Goal: Task Accomplishment & Management: Complete application form

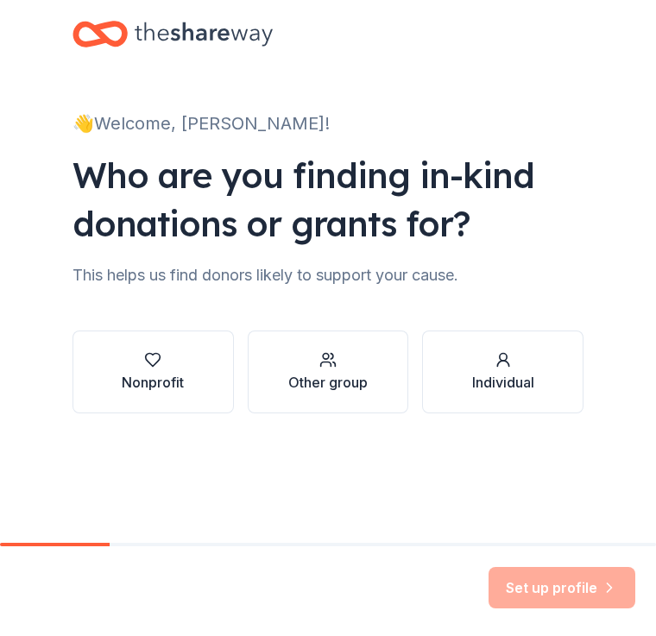
click at [326, 389] on div "Other group" at bounding box center [327, 382] width 79 height 21
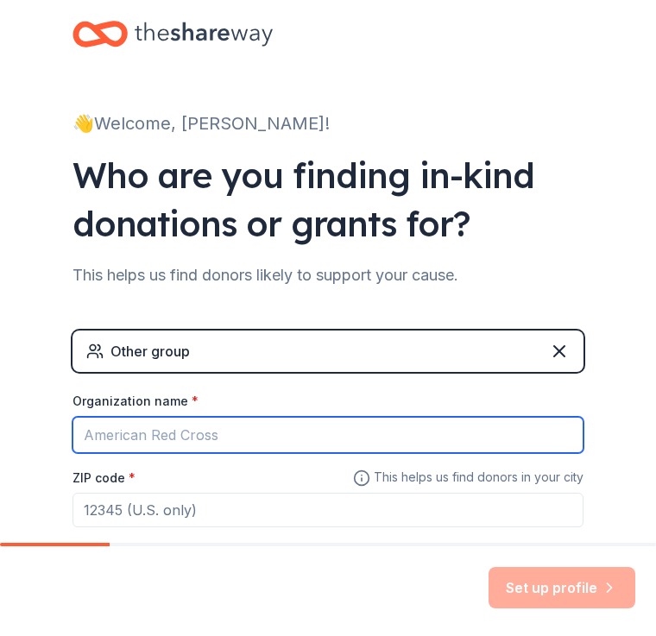
click at [253, 436] on input "Organization name *" at bounding box center [328, 435] width 511 height 36
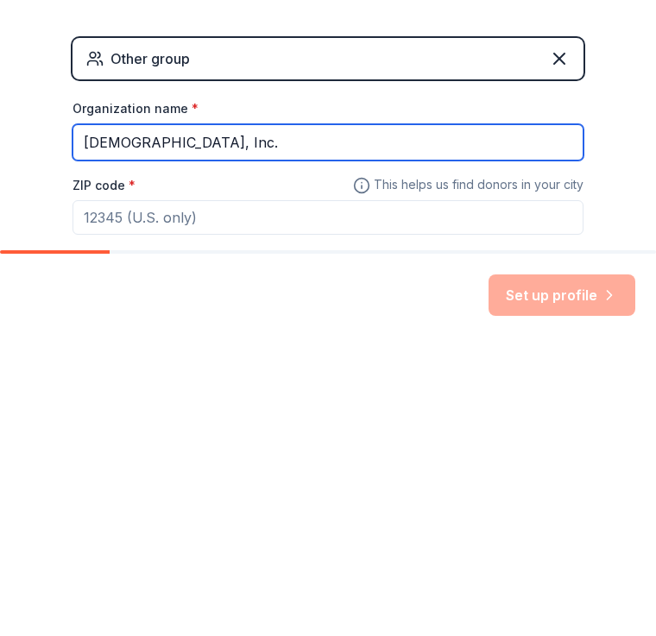
type input "[DEMOGRAPHIC_DATA], Inc."
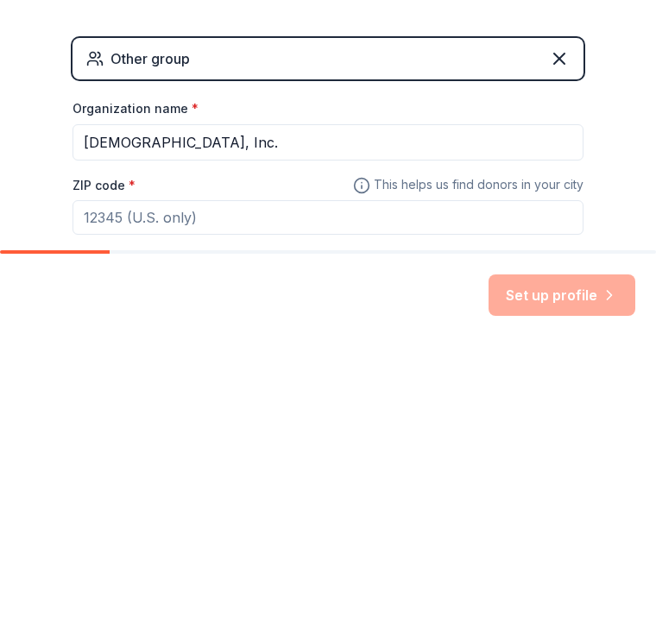
click at [154, 493] on input "ZIP code *" at bounding box center [328, 510] width 511 height 35
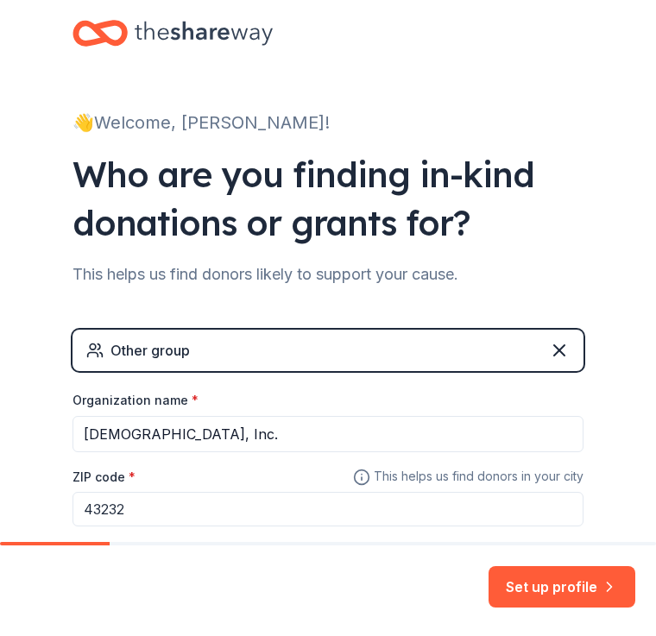
click at [161, 508] on input "43232" at bounding box center [328, 510] width 511 height 35
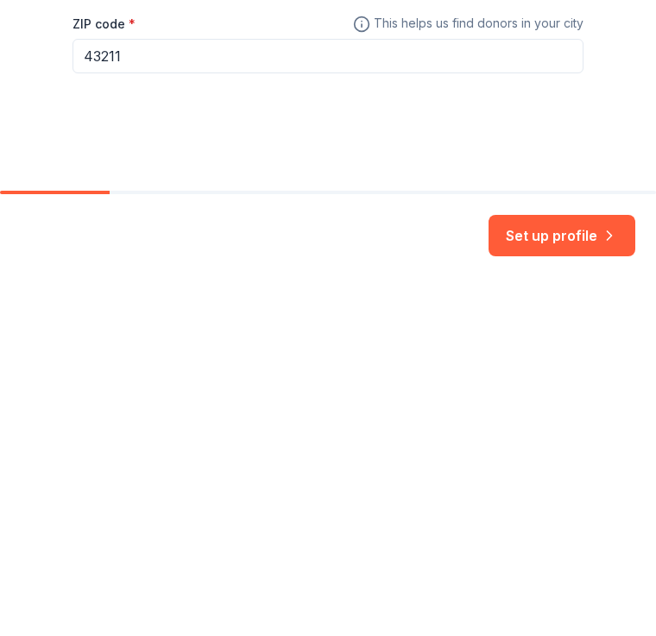
scroll to position [102, 0]
type input "43211"
click at [553, 567] on button "Set up profile" at bounding box center [562, 587] width 147 height 41
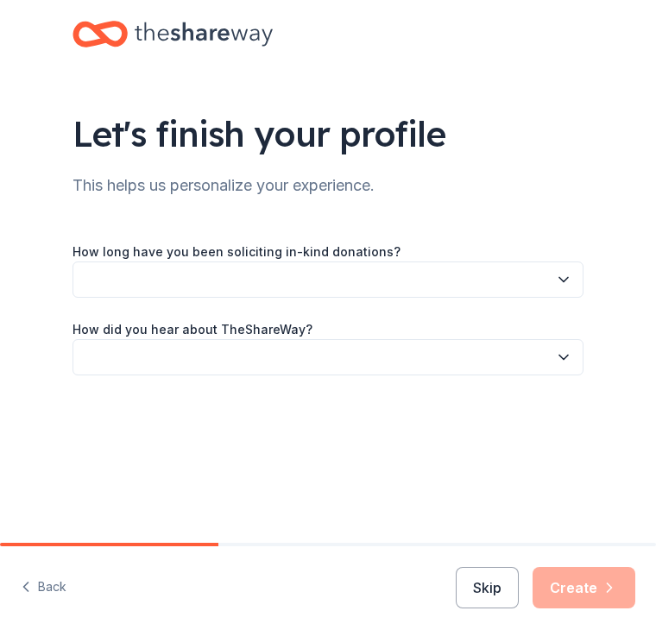
click at [372, 284] on button "button" at bounding box center [328, 280] width 511 height 36
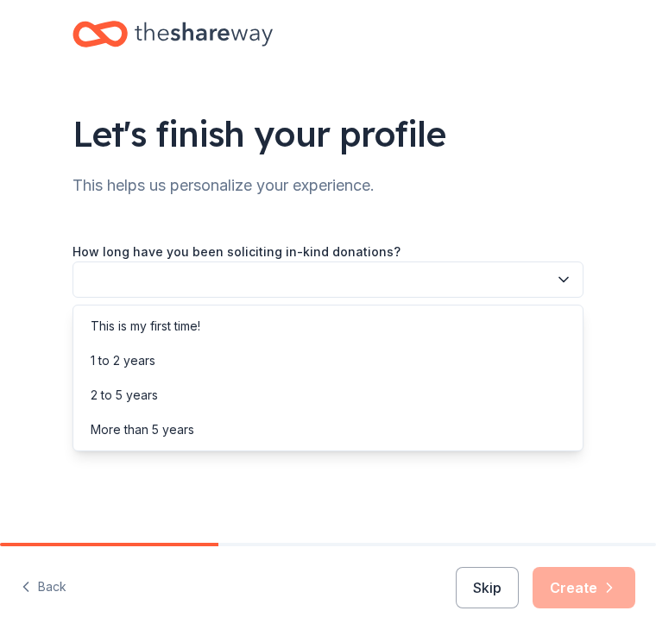
click at [119, 361] on div "1 to 2 years" at bounding box center [123, 361] width 65 height 21
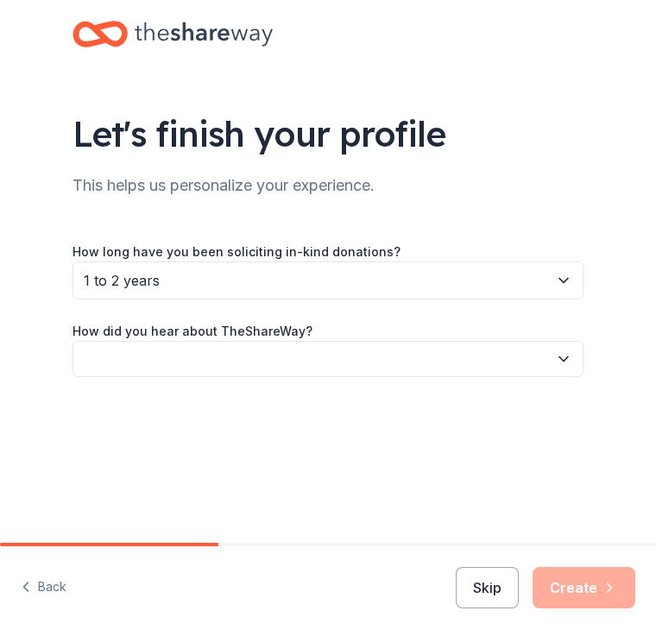
click at [243, 353] on button "button" at bounding box center [328, 359] width 511 height 36
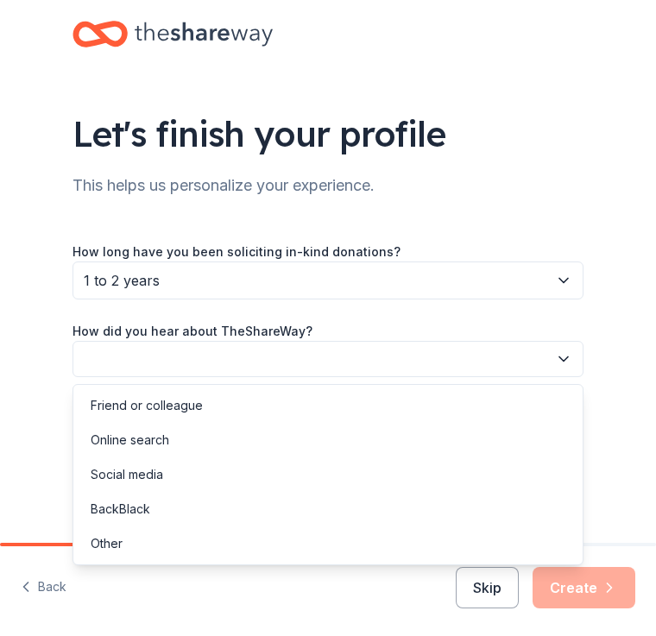
click at [161, 479] on div "Social media" at bounding box center [127, 474] width 73 height 21
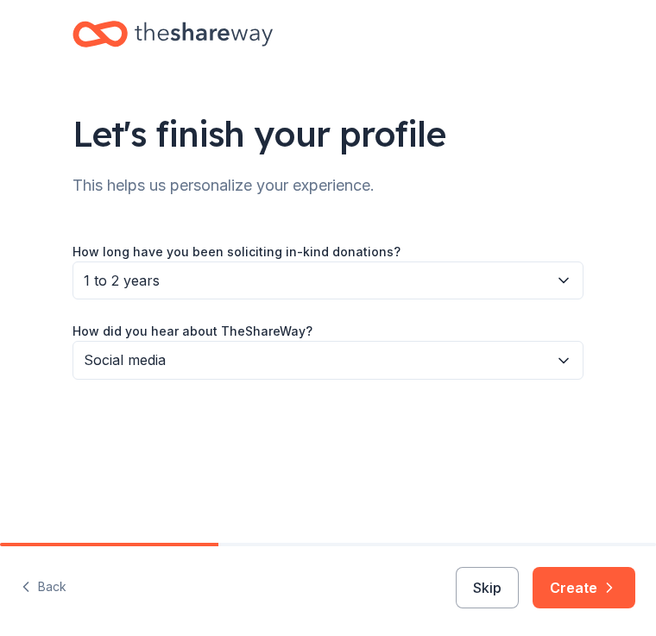
click at [587, 584] on button "Create" at bounding box center [584, 587] width 103 height 41
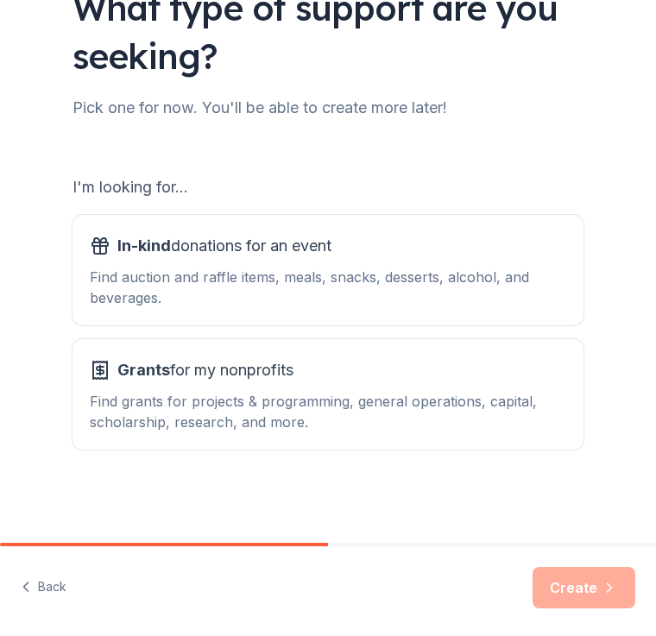
scroll to position [126, 0]
click at [288, 275] on div "Find auction and raffle items, meals, snacks, desserts, alcohol, and beverages." at bounding box center [328, 287] width 477 height 41
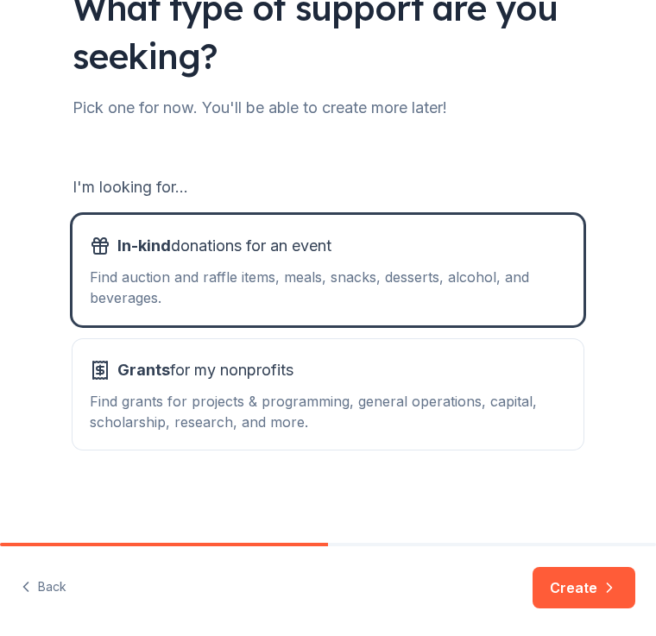
click at [589, 582] on button "Create" at bounding box center [584, 587] width 103 height 41
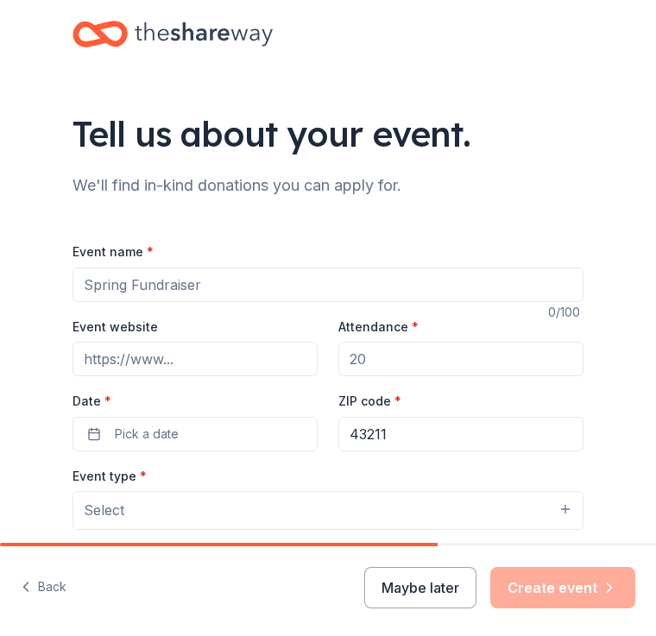
click at [218, 282] on input "Event name *" at bounding box center [328, 285] width 511 height 35
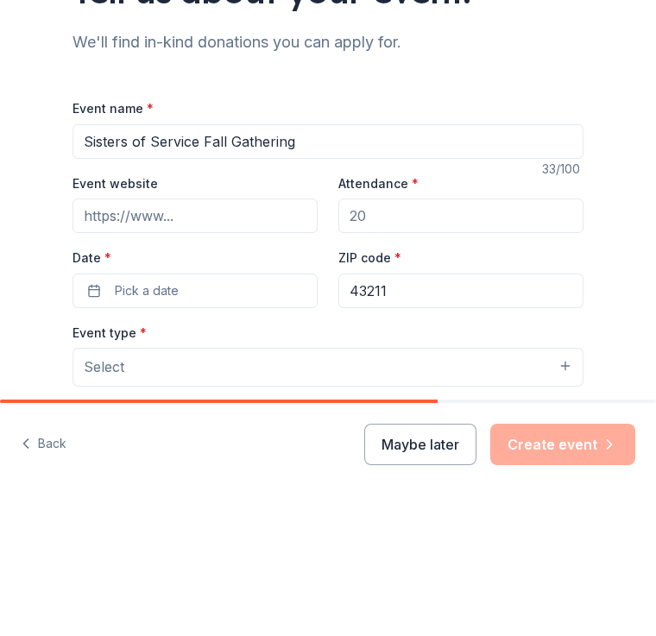
type input "Sisters of Service Fall Gathering"
click at [389, 342] on input "Attendance *" at bounding box center [460, 359] width 245 height 35
click at [382, 342] on input "Attendance *" at bounding box center [460, 359] width 245 height 35
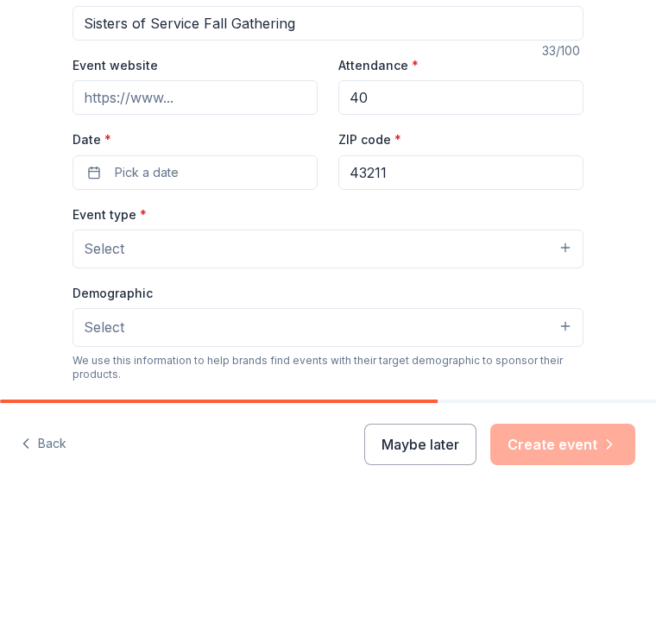
scroll to position [120, 0]
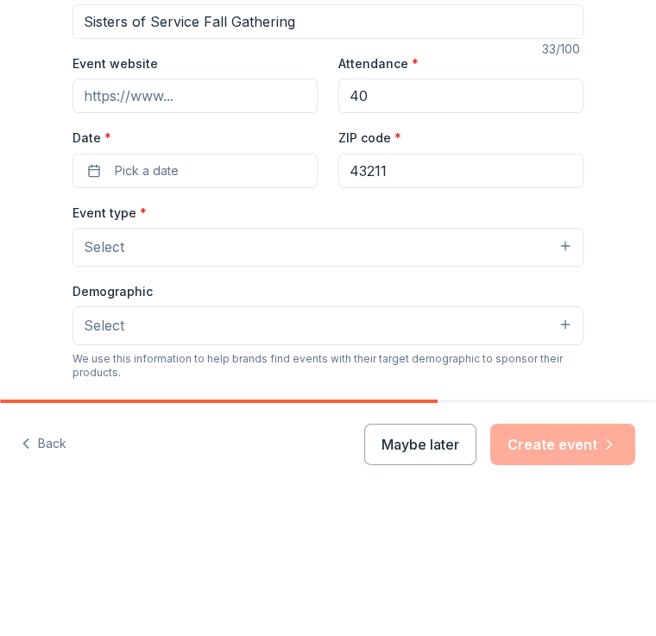
type input "40"
click at [562, 371] on button "Select" at bounding box center [328, 390] width 511 height 38
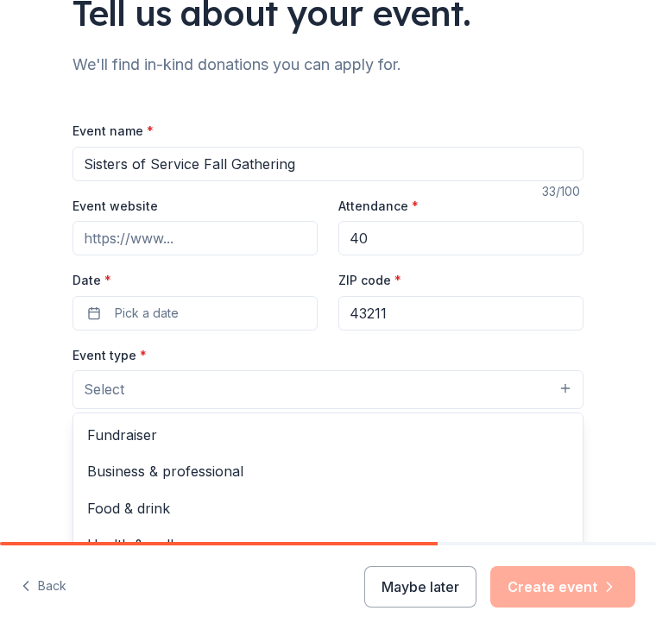
scroll to position [0, 0]
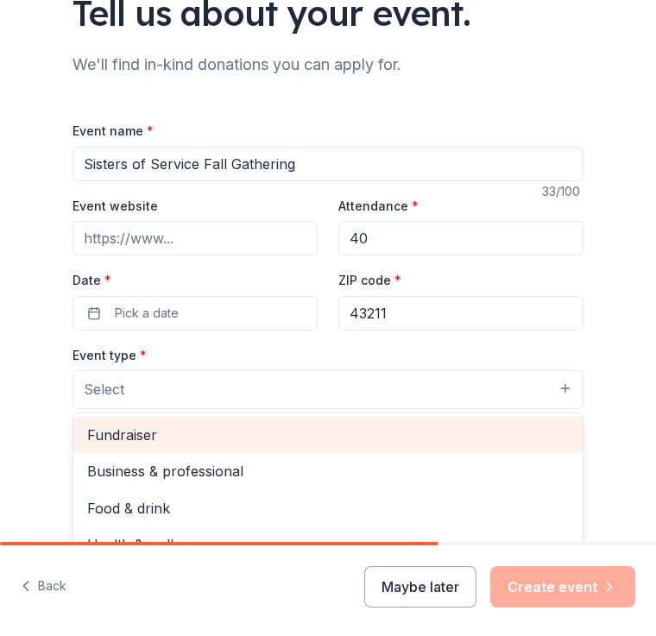
click at [136, 438] on span "Fundraiser" at bounding box center [328, 436] width 482 height 22
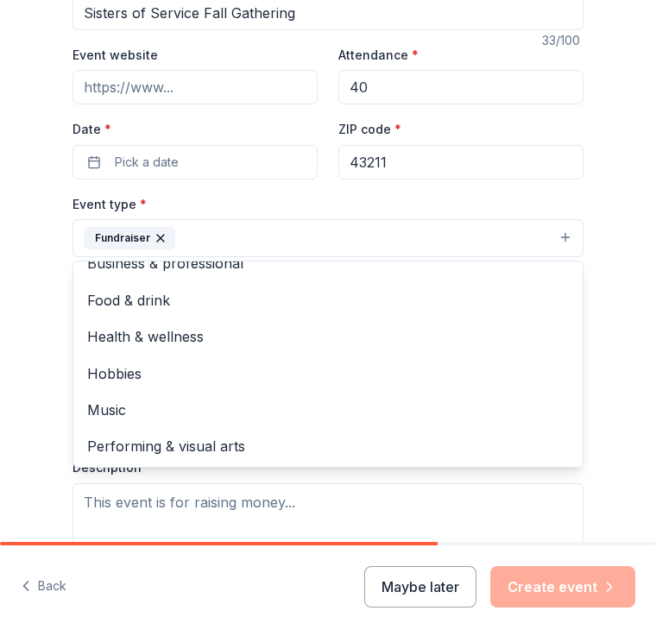
scroll to position [19, 0]
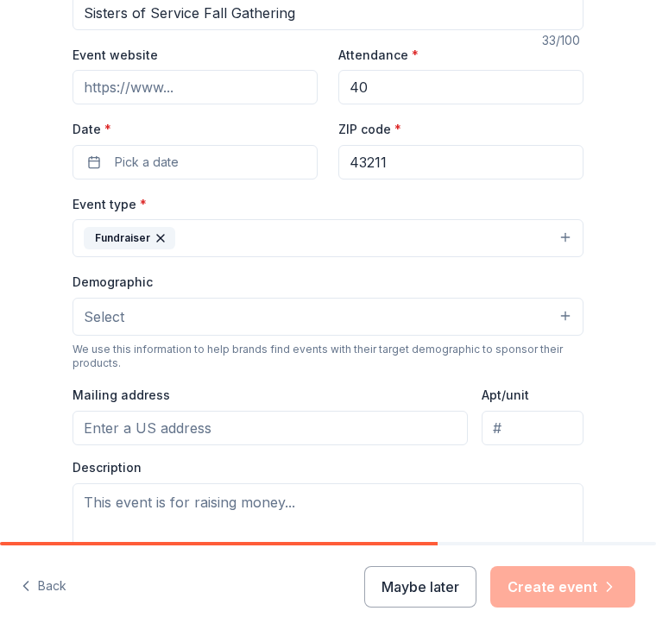
click at [437, 324] on button "Select" at bounding box center [328, 318] width 511 height 38
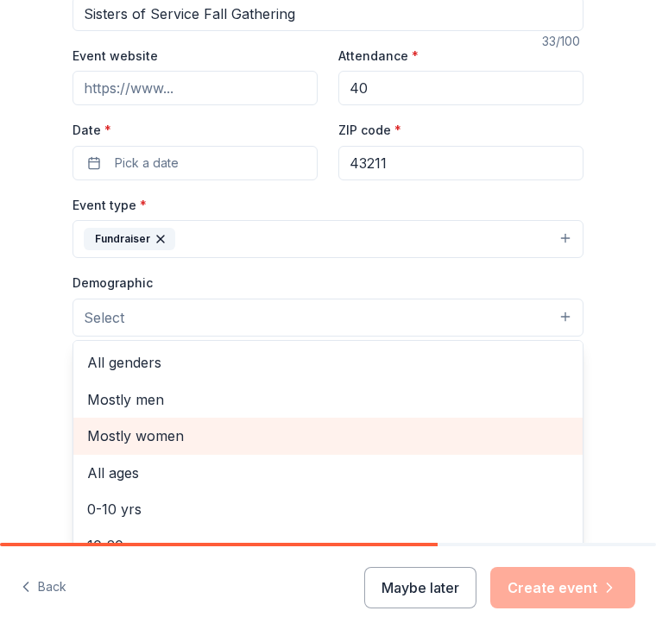
click at [167, 439] on span "Mostly women" at bounding box center [328, 436] width 482 height 22
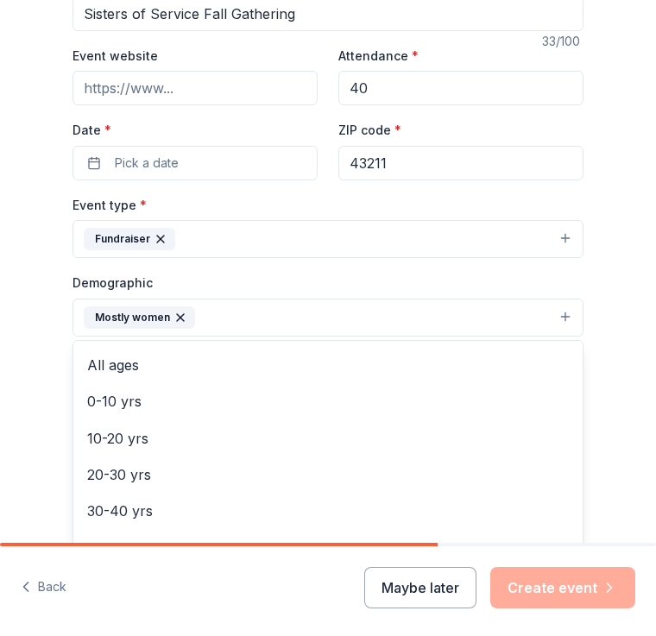
scroll to position [65, 0]
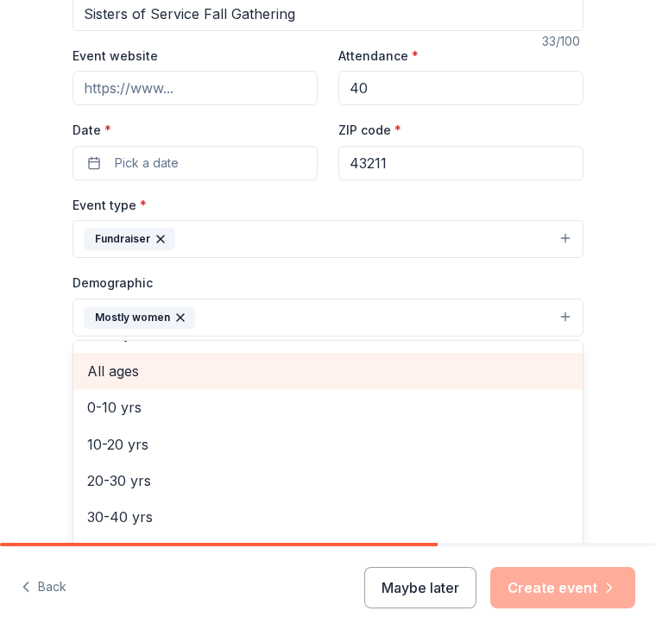
click at [108, 370] on span "All ages" at bounding box center [328, 371] width 482 height 22
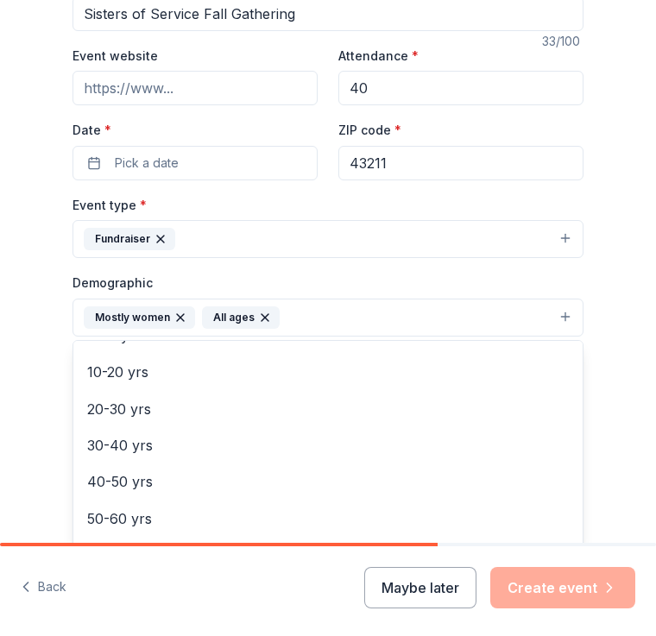
scroll to position [102, 0]
click at [258, 315] on icon "button" at bounding box center [265, 318] width 14 height 14
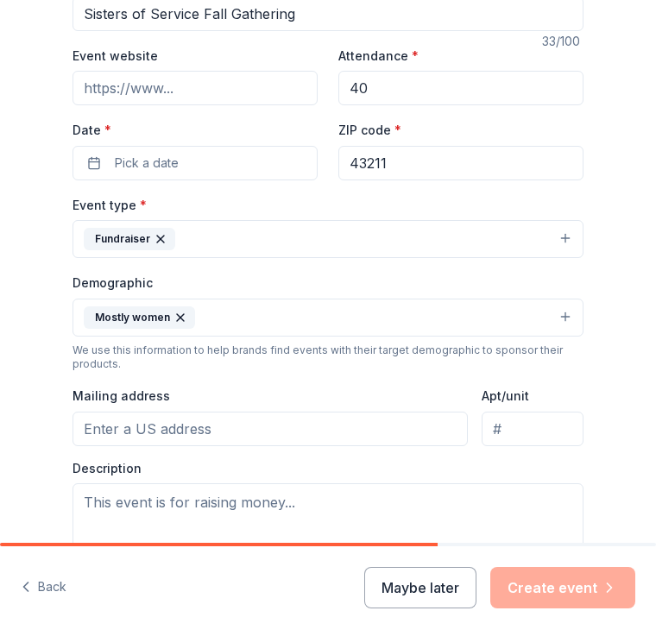
click at [287, 428] on input "Mailing address" at bounding box center [270, 429] width 395 height 35
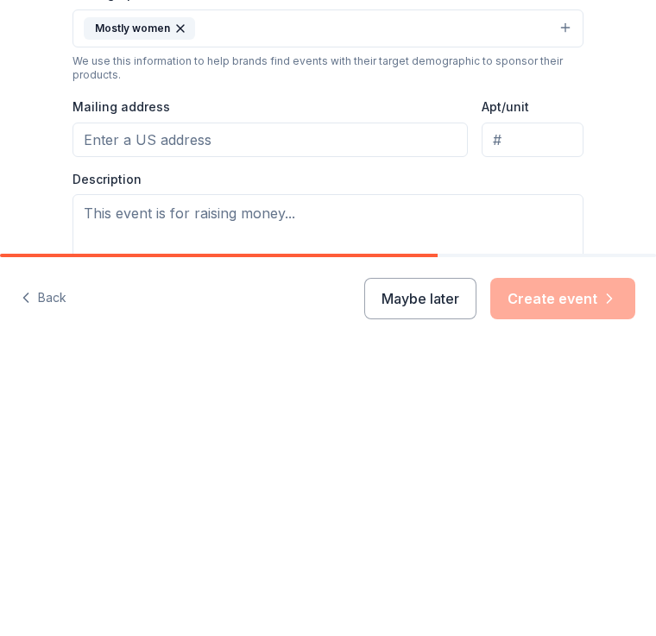
type input "[STREET_ADDRESS]"
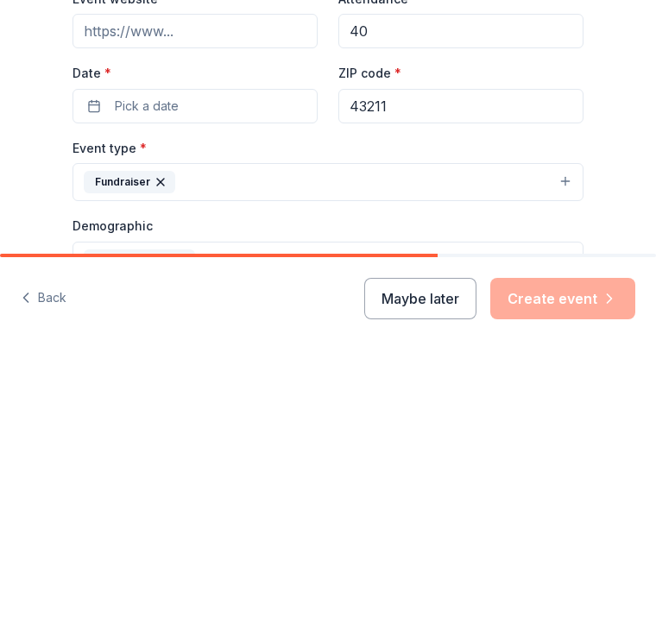
scroll to position [35, 0]
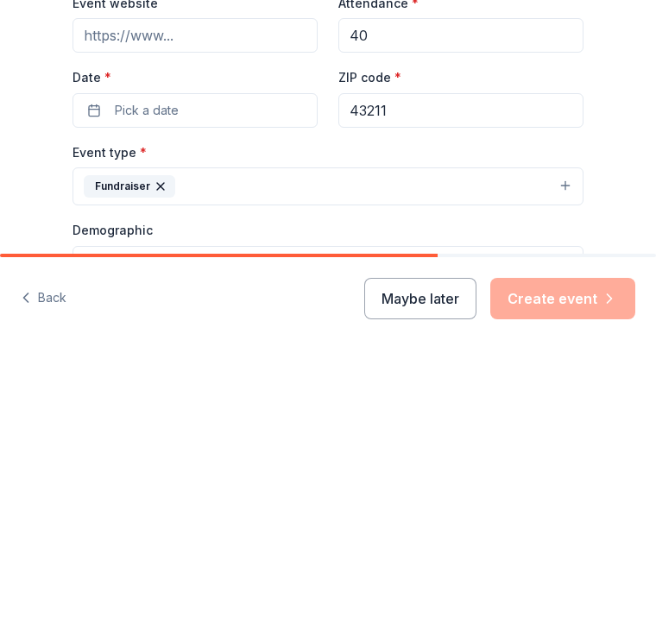
type input "E"
click at [160, 469] on icon "button" at bounding box center [161, 476] width 14 height 14
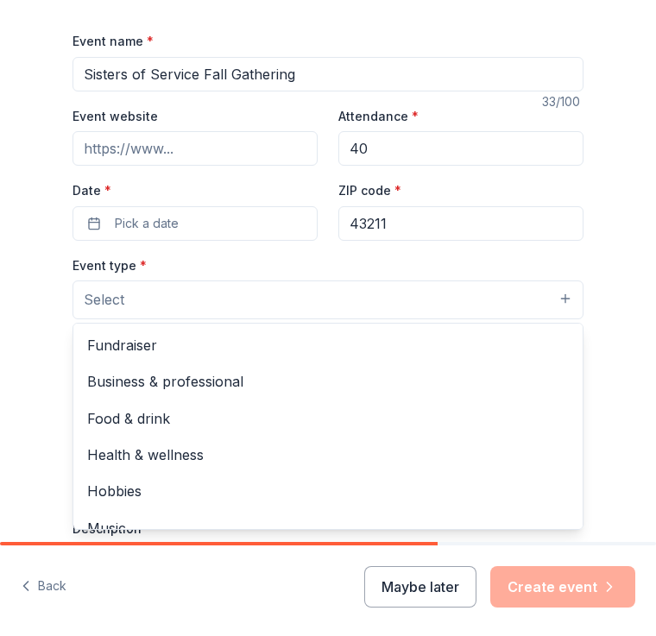
click at [340, 433] on div "Food & drink" at bounding box center [327, 419] width 509 height 36
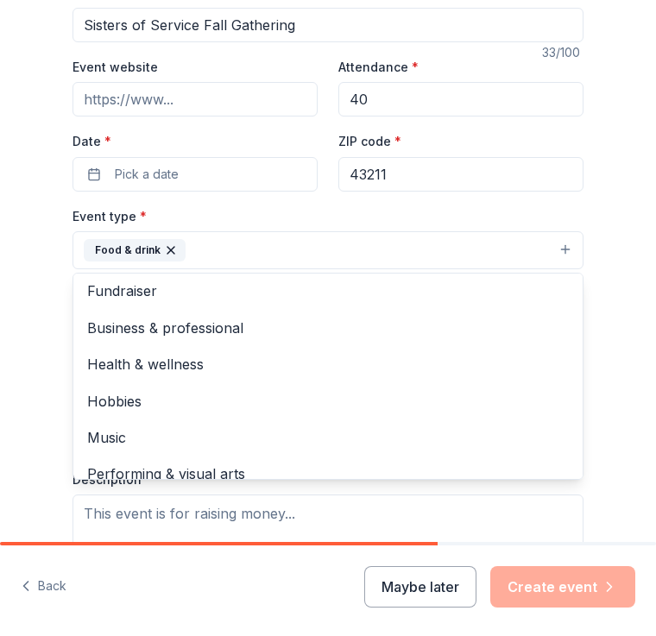
scroll to position [3, 0]
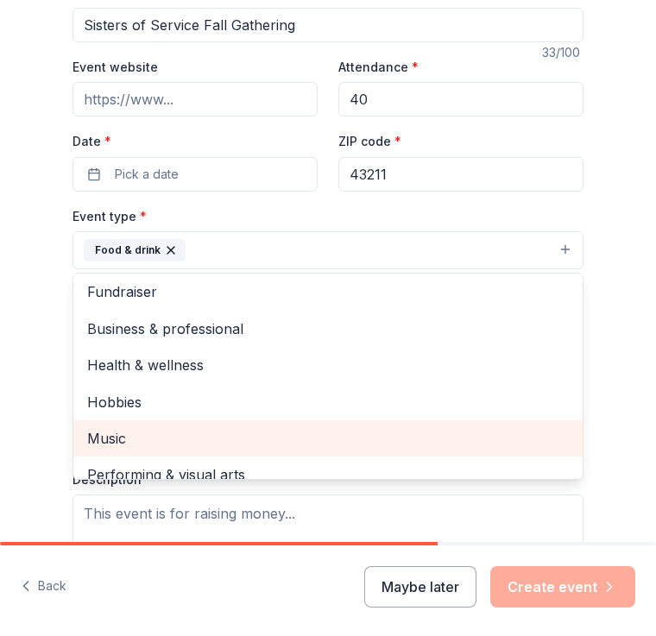
click at [114, 435] on span "Music" at bounding box center [328, 439] width 482 height 22
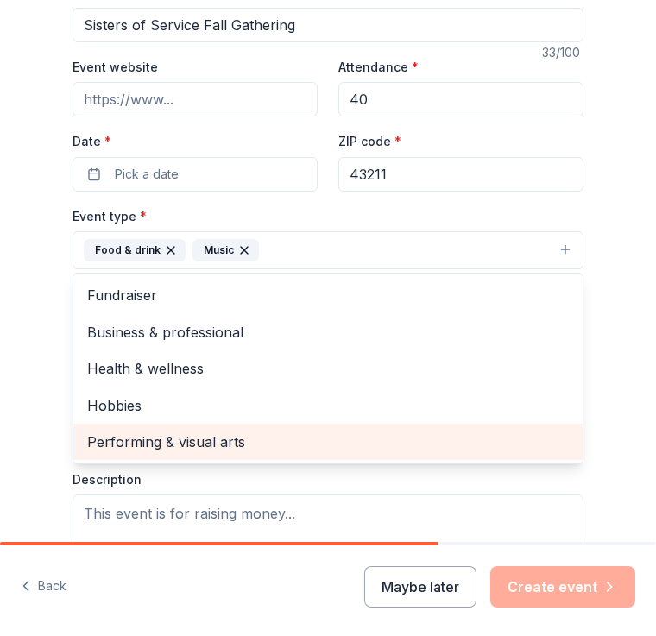
scroll to position [0, 0]
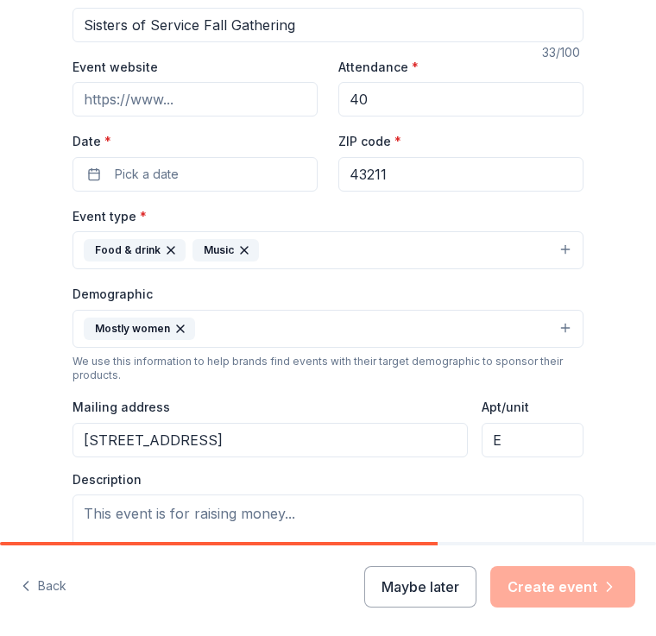
click at [146, 181] on span "Pick a date" at bounding box center [147, 175] width 64 height 21
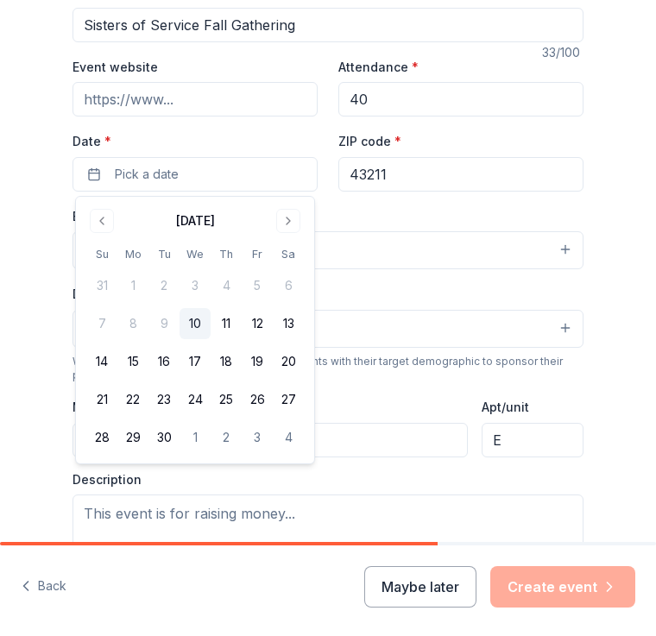
click at [288, 225] on button "Go to next month" at bounding box center [288, 222] width 24 height 24
click at [617, 354] on div "Tell us about your event. We'll find in-kind donations you can apply for. Event…" at bounding box center [328, 306] width 656 height 1131
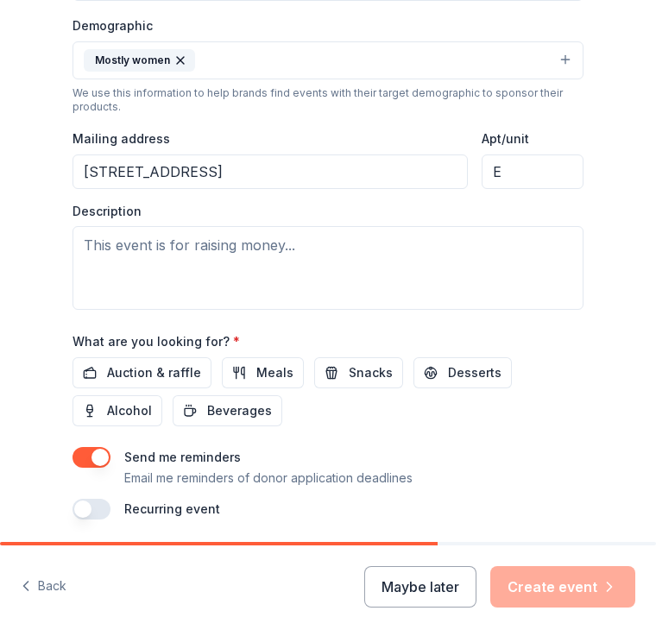
scroll to position [528, 0]
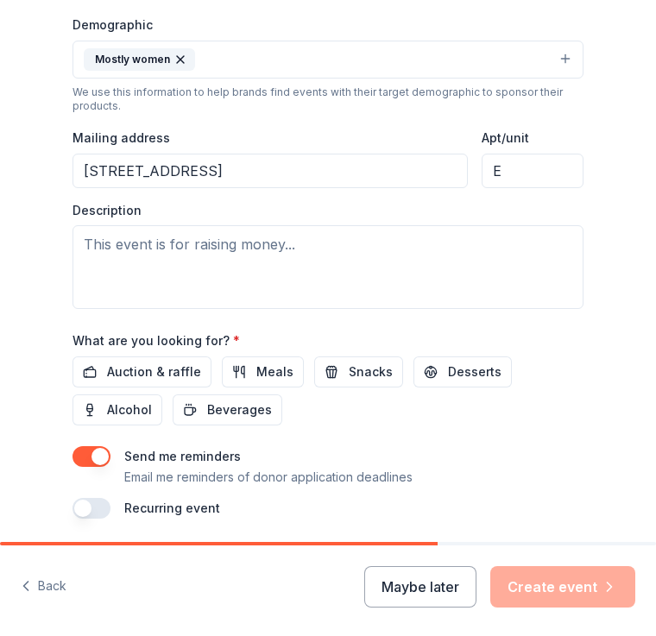
click at [175, 373] on span "Auction & raffle" at bounding box center [154, 373] width 94 height 21
click at [349, 373] on span "Snacks" at bounding box center [371, 373] width 44 height 21
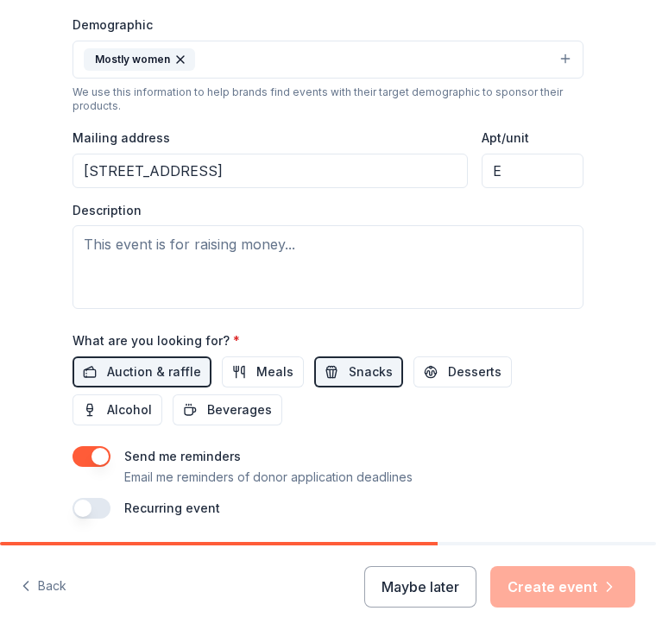
click at [452, 379] on span "Desserts" at bounding box center [475, 373] width 54 height 21
click at [229, 413] on span "Beverages" at bounding box center [239, 411] width 65 height 21
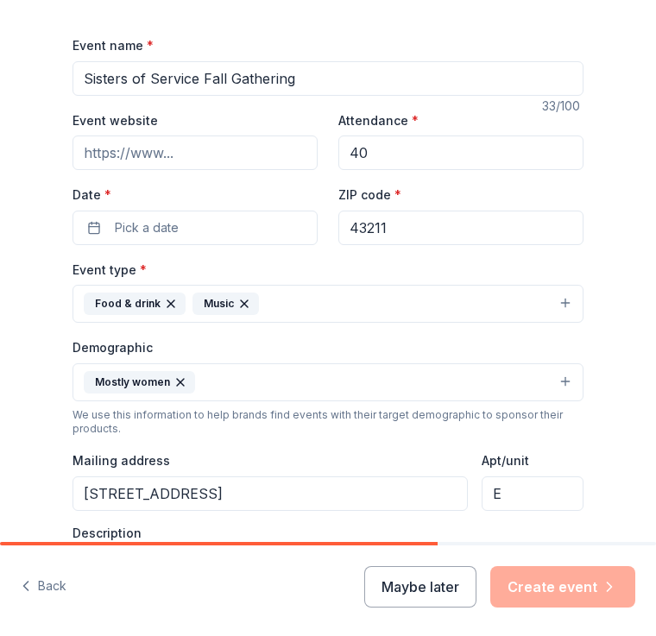
scroll to position [209, 0]
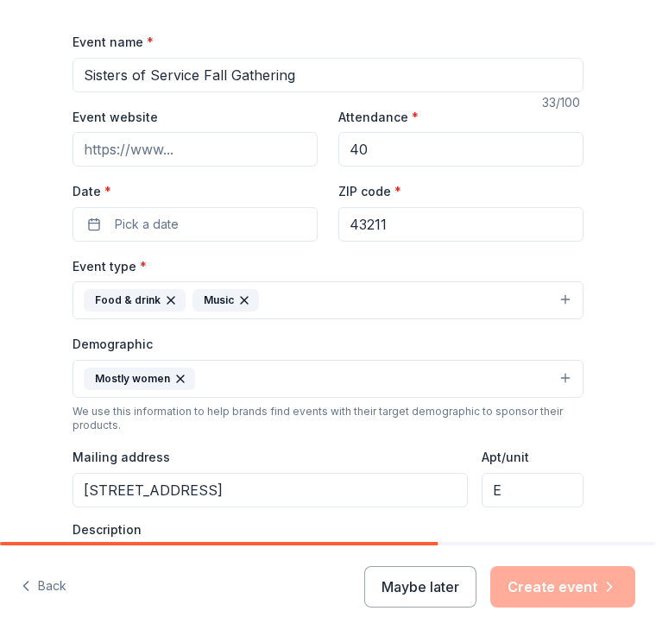
click at [264, 223] on button "Pick a date" at bounding box center [195, 225] width 245 height 35
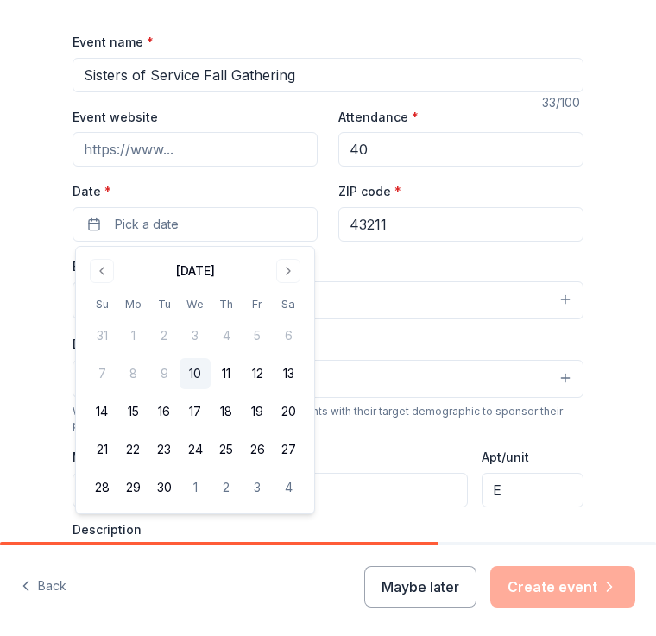
click at [354, 383] on button "Mostly women" at bounding box center [328, 380] width 511 height 38
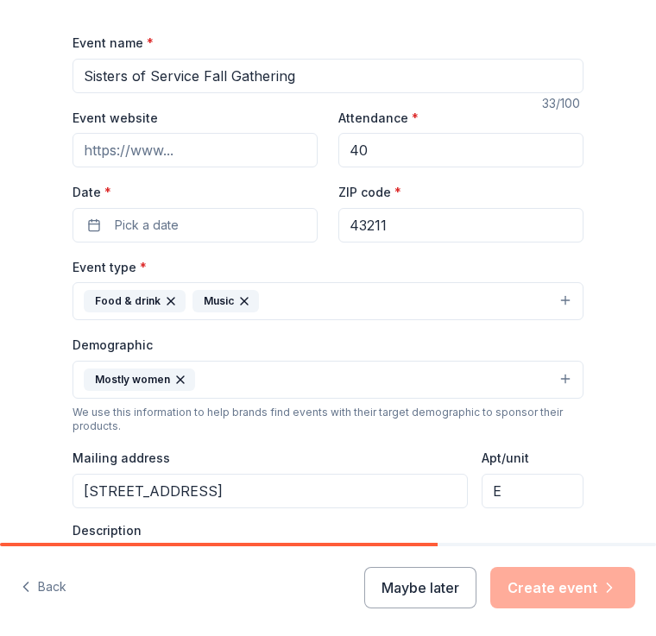
click at [309, 298] on button "Food & drink Music" at bounding box center [328, 301] width 511 height 38
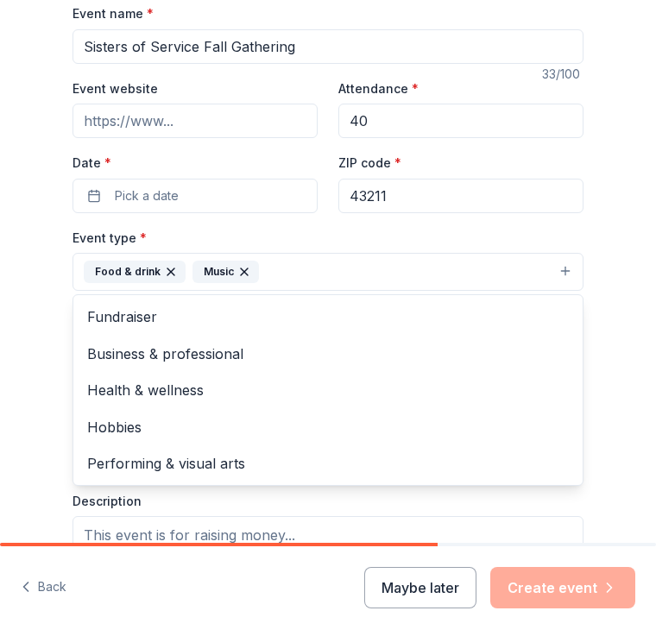
scroll to position [237, 0]
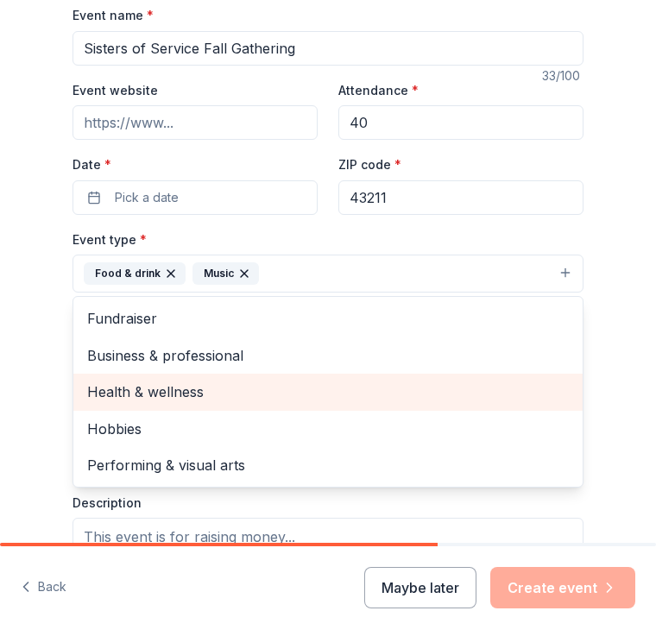
click at [188, 397] on span "Health & wellness" at bounding box center [328, 392] width 482 height 22
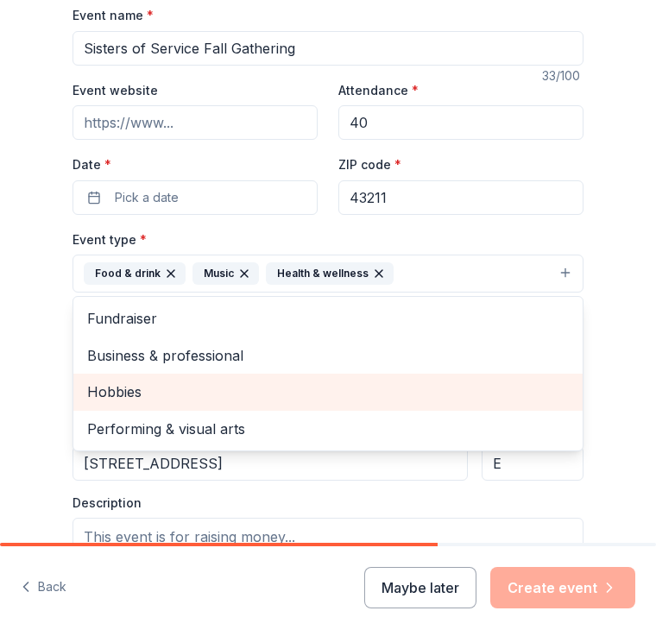
click at [553, 275] on button "Food & drink Music Health & wellness" at bounding box center [328, 274] width 511 height 38
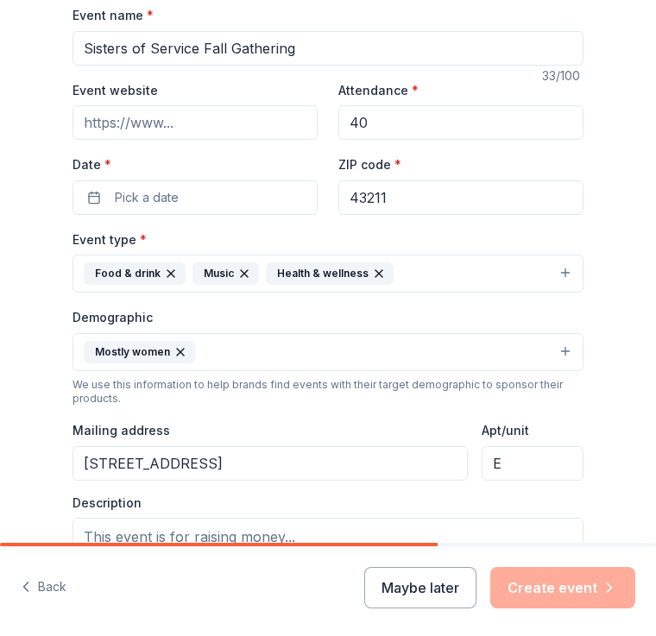
click at [558, 273] on button "Food & drink Music Health & wellness" at bounding box center [328, 274] width 511 height 38
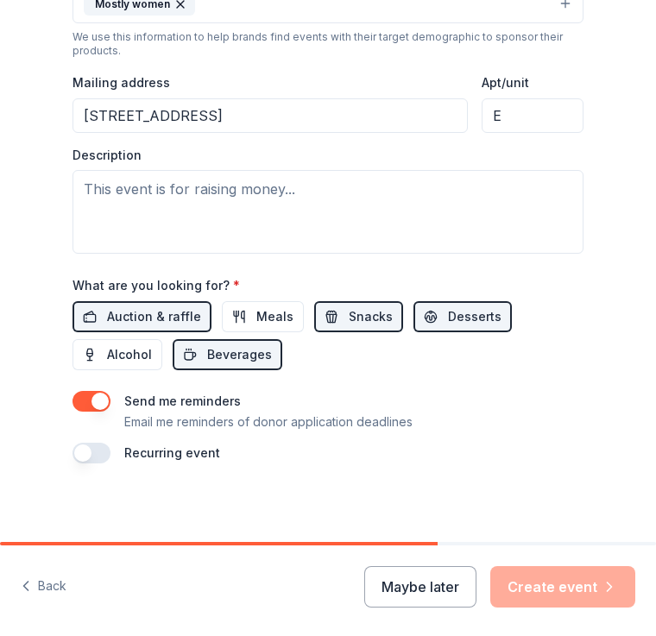
scroll to position [583, 0]
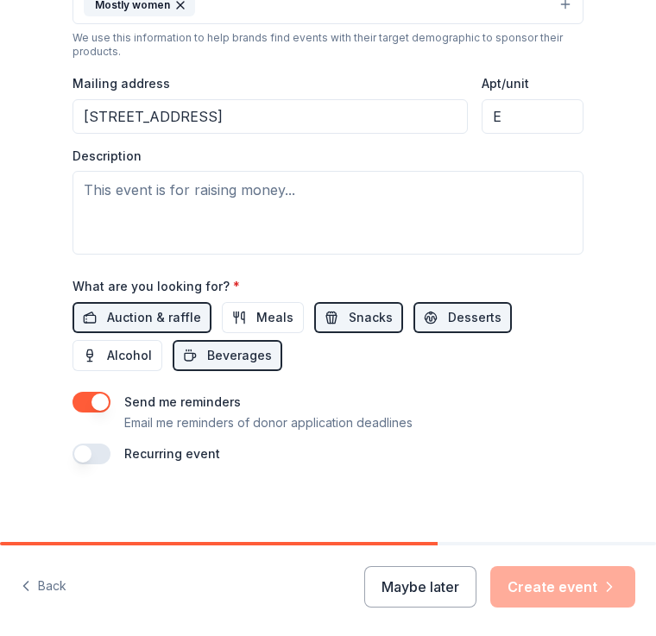
click at [108, 454] on button "button" at bounding box center [92, 455] width 38 height 21
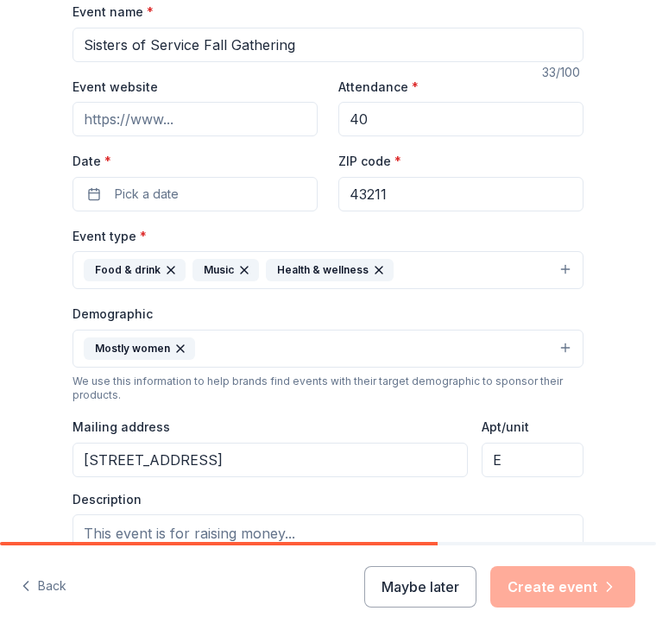
scroll to position [243, 0]
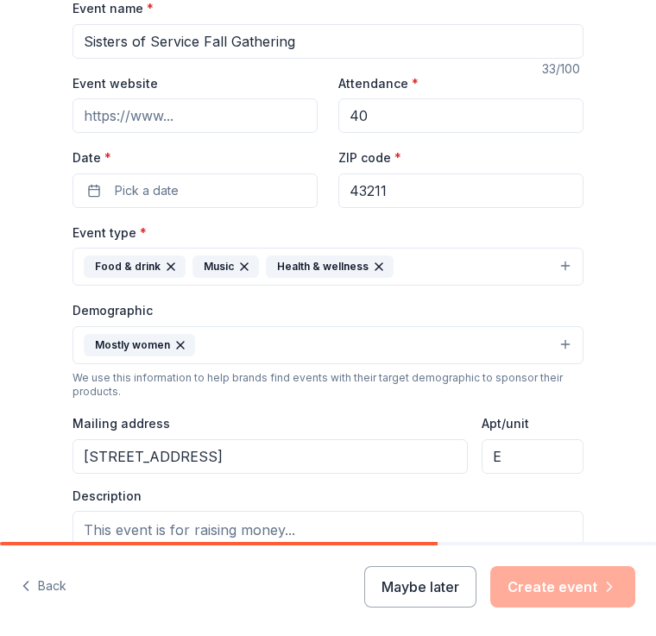
click at [251, 186] on button "Pick a date" at bounding box center [195, 191] width 245 height 35
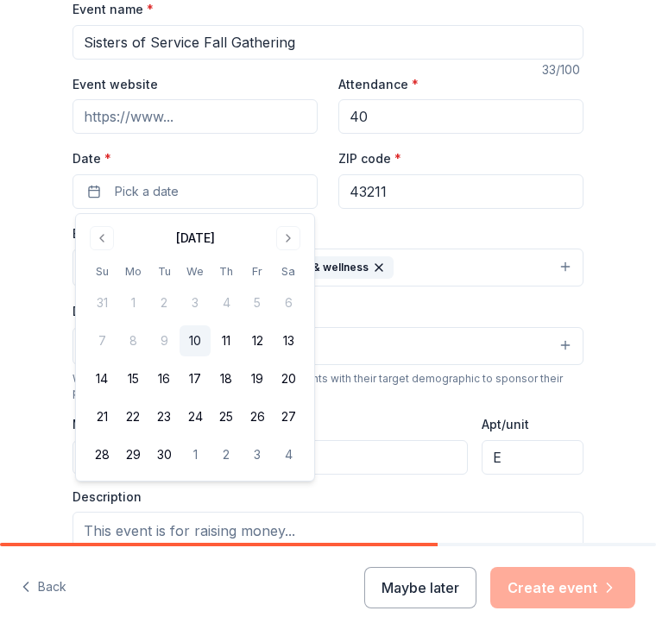
click at [284, 243] on button "Go to next month" at bounding box center [288, 238] width 24 height 24
click at [291, 241] on button "Go to next month" at bounding box center [288, 238] width 24 height 24
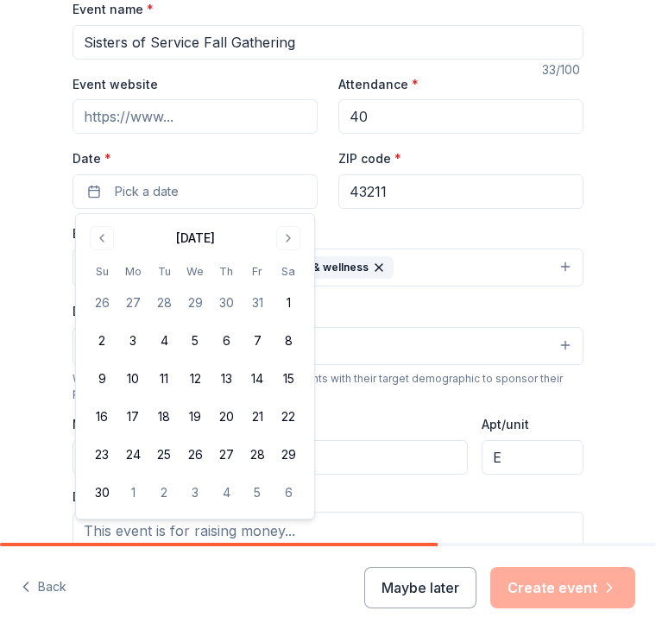
click at [289, 423] on button "22" at bounding box center [288, 416] width 31 height 31
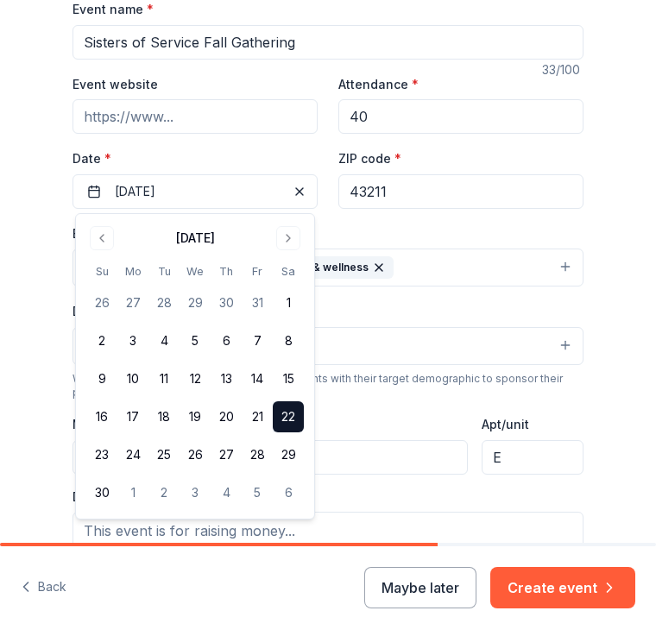
click at [624, 373] on div "Tell us about your event. We'll find in-kind donations you can apply for. Event…" at bounding box center [328, 353] width 656 height 1193
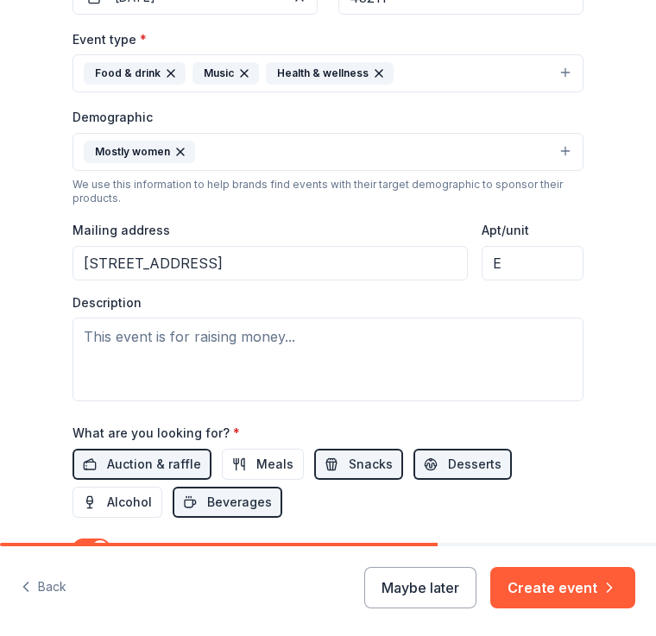
scroll to position [440, 0]
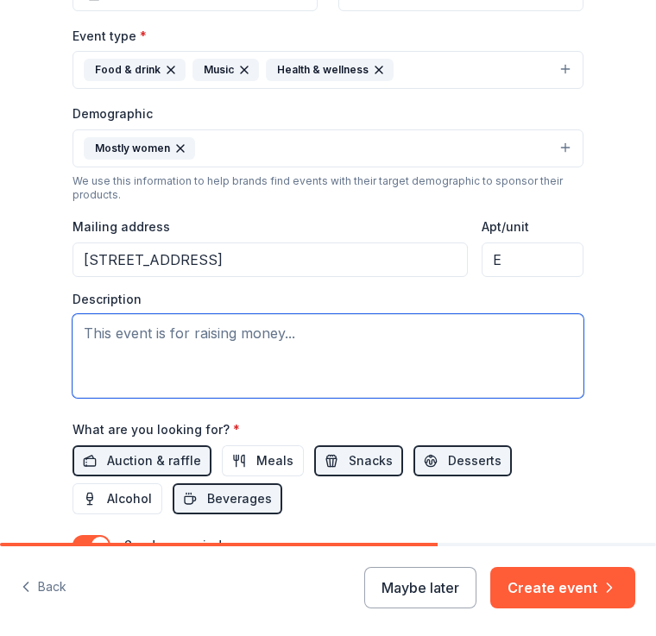
click at [293, 353] on textarea at bounding box center [328, 356] width 511 height 84
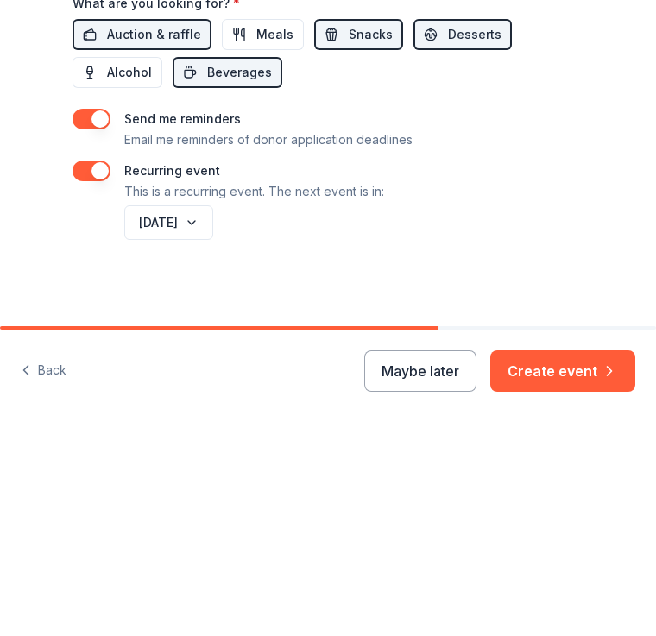
scroll to position [652, 0]
type textarea "This event is is a fundraiser for Community Outreach"
click at [258, 241] on span "Meals" at bounding box center [274, 251] width 37 height 21
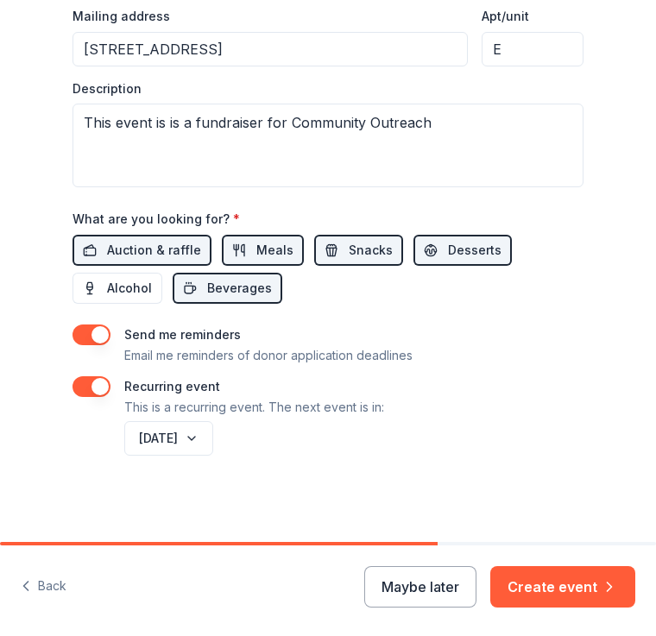
click at [213, 438] on button "[DATE]" at bounding box center [168, 439] width 89 height 35
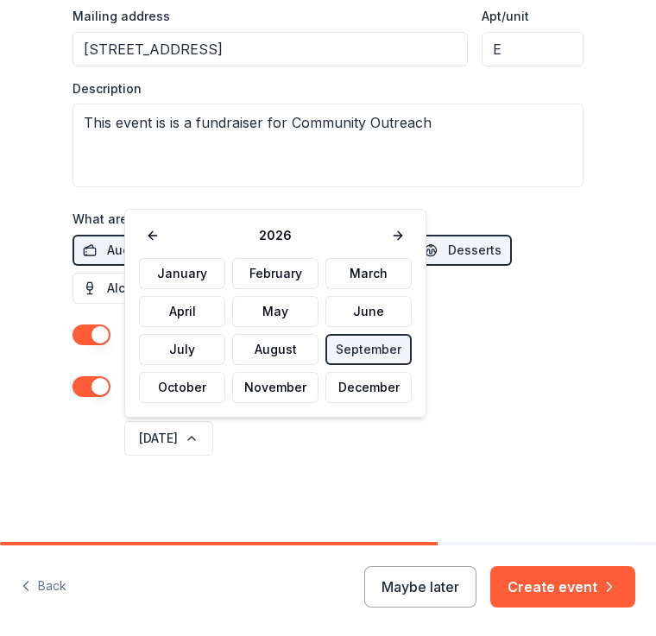
click at [265, 311] on button "May" at bounding box center [275, 312] width 86 height 31
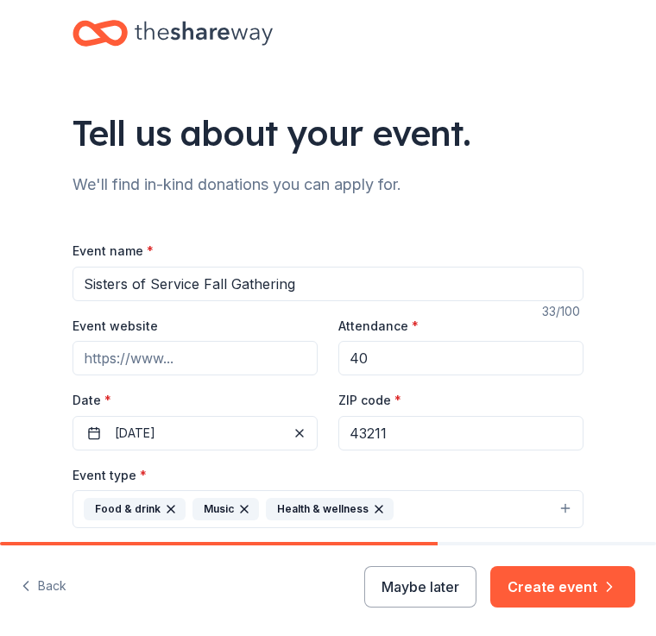
scroll to position [0, 0]
click at [38, 577] on button "Back" at bounding box center [44, 588] width 46 height 36
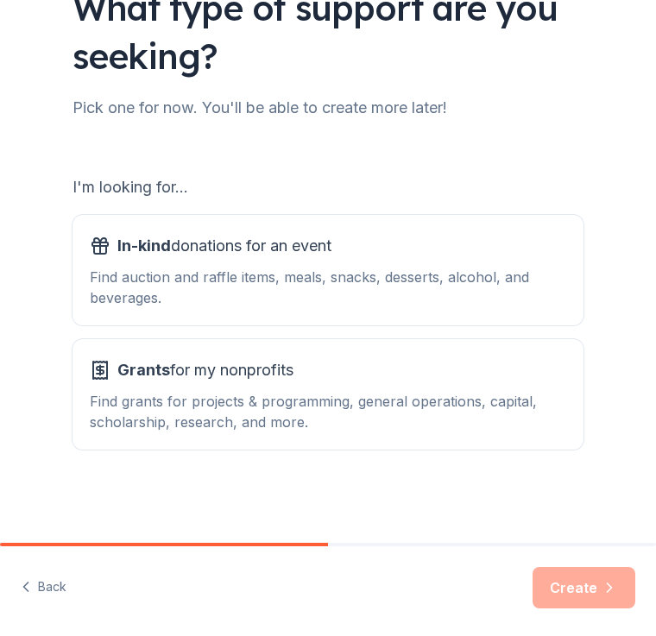
scroll to position [126, 0]
click at [337, 267] on div "Find auction and raffle items, meals, snacks, desserts, alcohol, and beverages." at bounding box center [328, 287] width 477 height 41
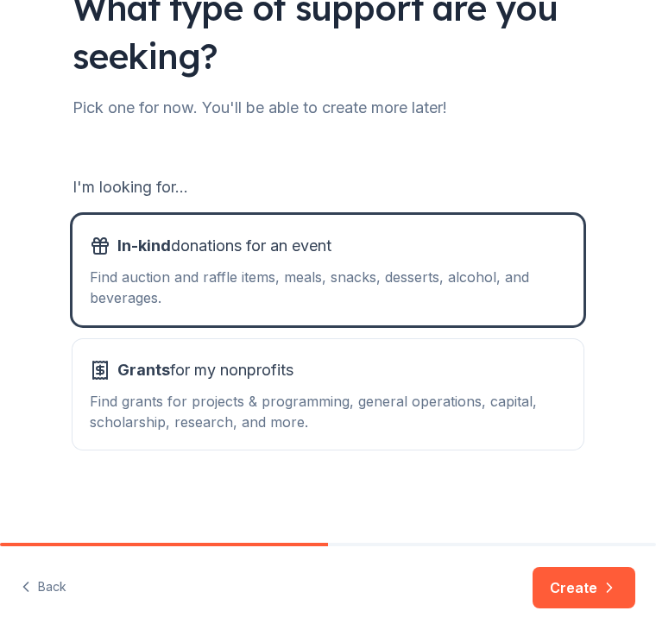
click at [585, 590] on button "Create" at bounding box center [584, 587] width 103 height 41
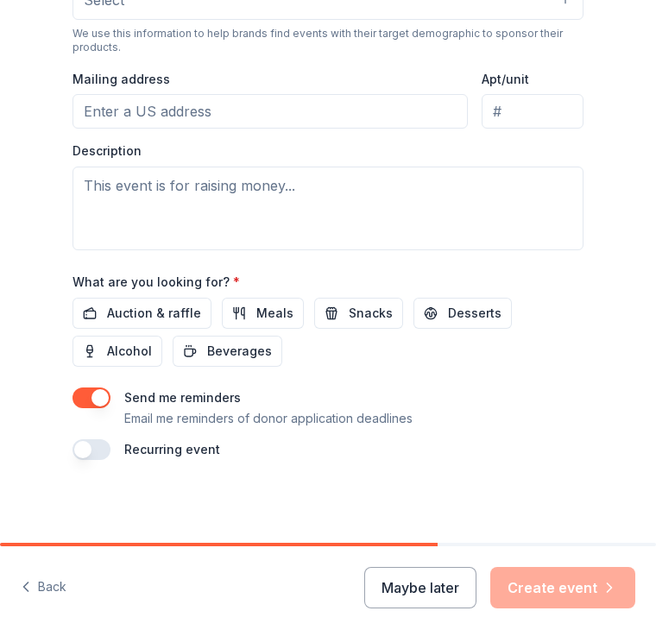
scroll to position [590, 0]
click at [169, 306] on span "Auction & raffle" at bounding box center [154, 313] width 94 height 21
click at [256, 312] on span "Meals" at bounding box center [274, 313] width 37 height 21
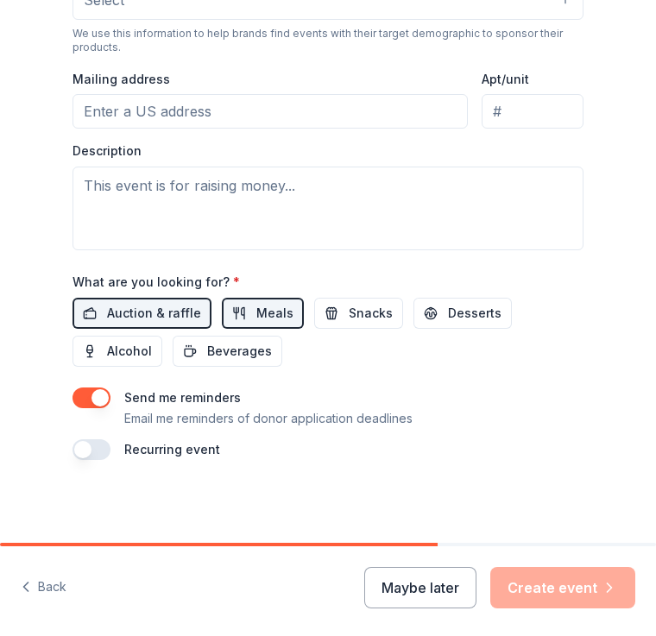
click at [331, 319] on button "Snacks" at bounding box center [358, 313] width 89 height 31
click at [458, 316] on span "Desserts" at bounding box center [475, 313] width 54 height 21
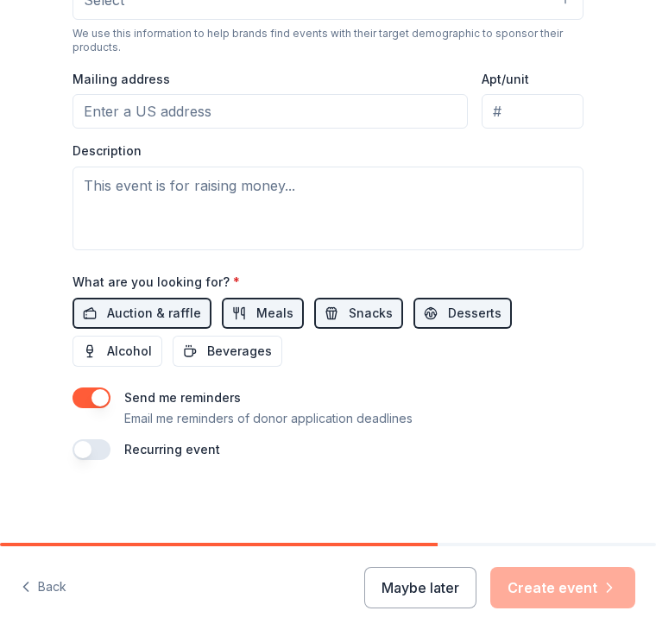
click at [245, 360] on span "Beverages" at bounding box center [239, 351] width 65 height 21
click at [110, 441] on div "Recurring event" at bounding box center [328, 449] width 511 height 21
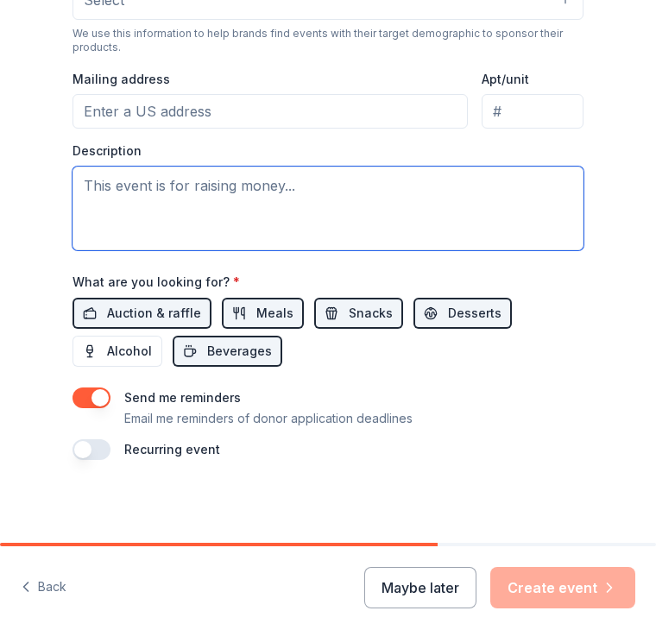
click at [327, 196] on textarea at bounding box center [328, 209] width 511 height 84
click at [298, 187] on textarea at bounding box center [328, 209] width 511 height 84
click at [294, 191] on textarea at bounding box center [328, 209] width 511 height 84
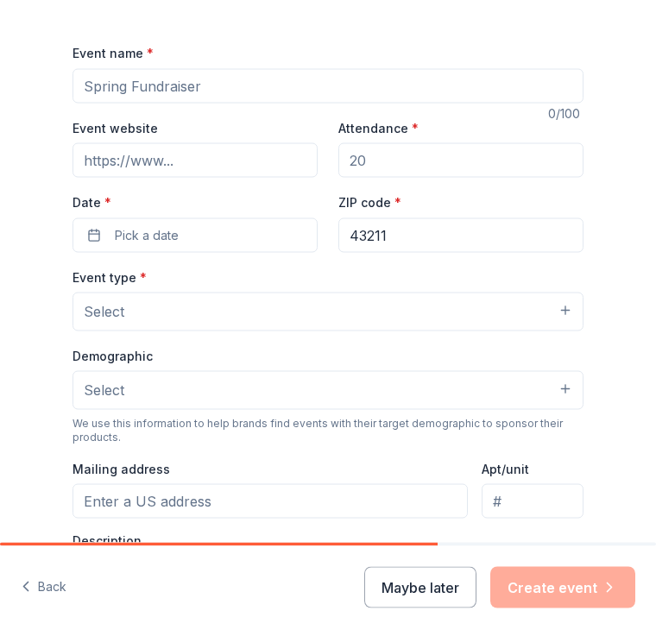
scroll to position [183, 0]
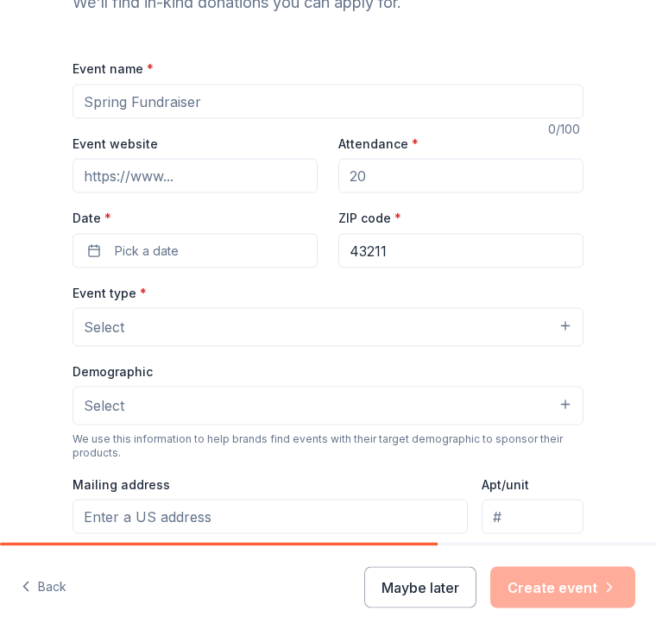
click at [218, 101] on input "Event name *" at bounding box center [328, 102] width 511 height 35
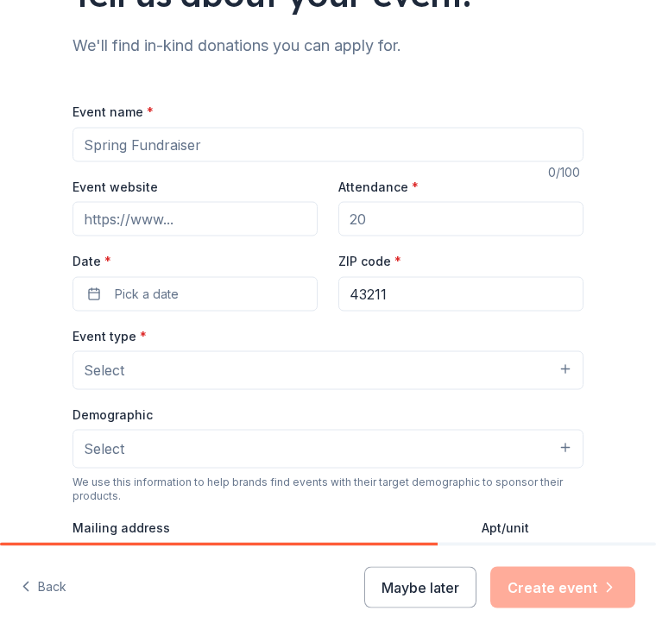
scroll to position [146, 0]
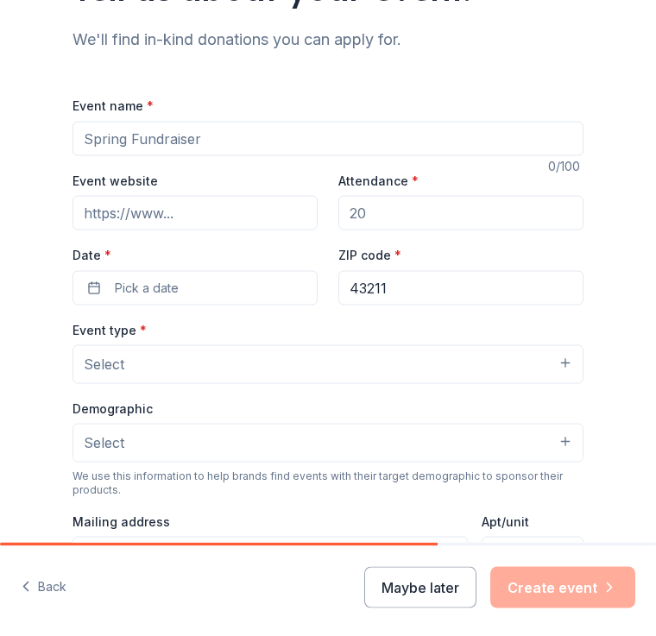
click at [233, 142] on input "Event name *" at bounding box center [328, 139] width 511 height 35
click at [196, 149] on input "Sisters of Service Fall Gather" at bounding box center [328, 139] width 511 height 35
click at [199, 139] on input "Sisters of Service Fall Gather" at bounding box center [328, 139] width 511 height 35
click at [298, 149] on input "Sisters of Service Fall Gather" at bounding box center [328, 139] width 511 height 35
type input "Sisters of Service Fall Gathering"
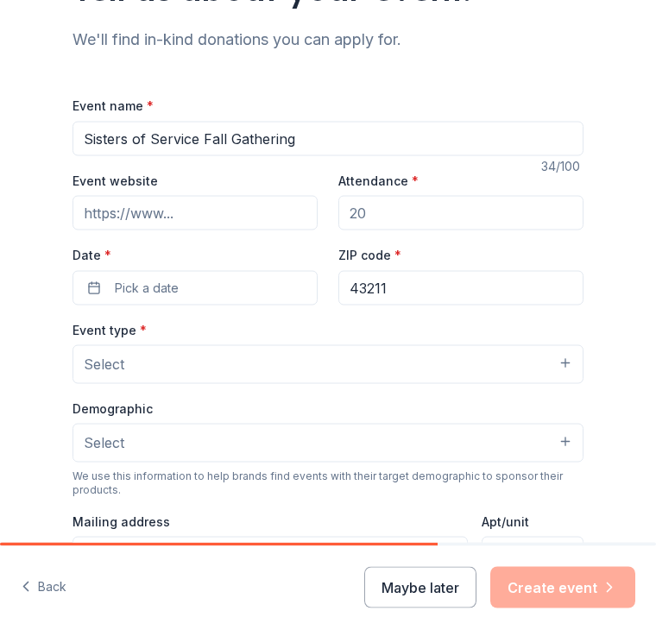
click at [376, 219] on input "Attendance *" at bounding box center [460, 213] width 245 height 35
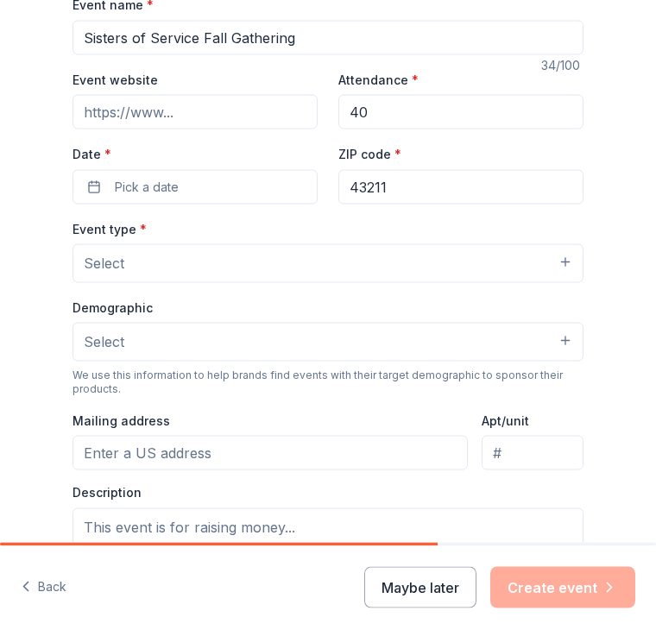
scroll to position [265, 0]
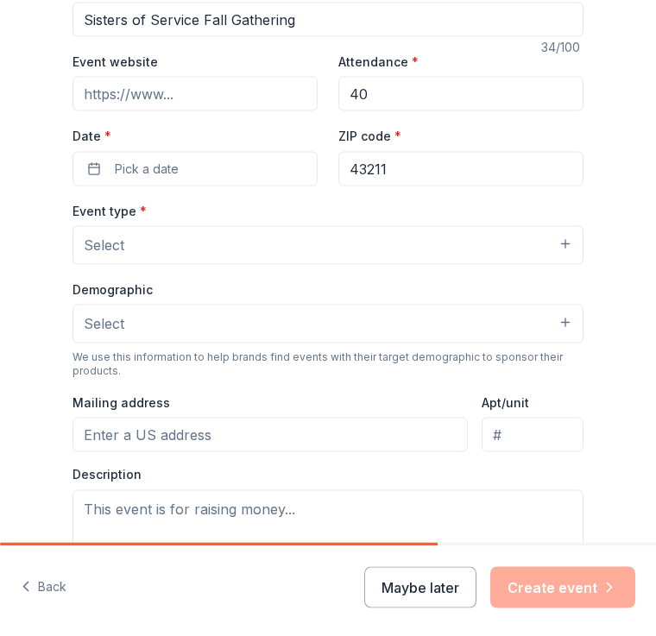
type input "40"
click at [253, 162] on button "Pick a date" at bounding box center [195, 169] width 245 height 35
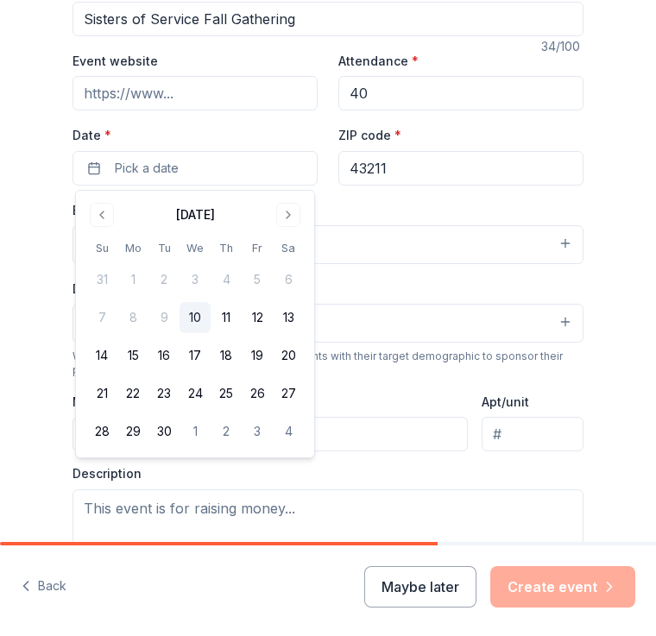
click at [292, 221] on button "Go to next month" at bounding box center [288, 216] width 24 height 24
click at [285, 221] on button "Go to next month" at bounding box center [288, 216] width 24 height 24
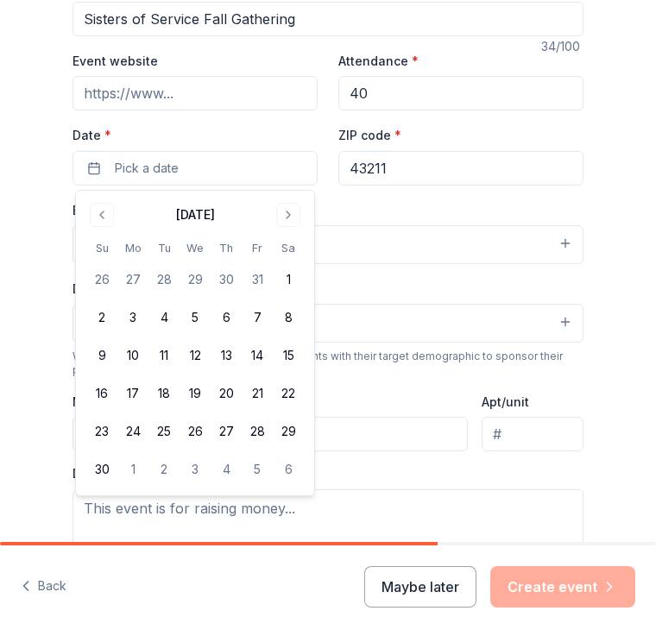
click at [290, 403] on button "22" at bounding box center [288, 394] width 31 height 31
click at [622, 224] on div "Tell us about your event. We'll find in-kind donations you can apply for. Event…" at bounding box center [328, 301] width 656 height 1132
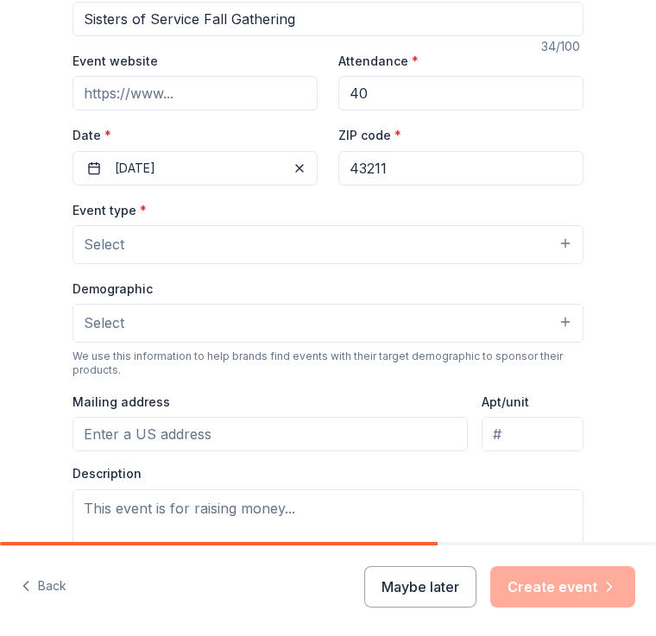
click at [426, 256] on button "Select" at bounding box center [328, 245] width 511 height 38
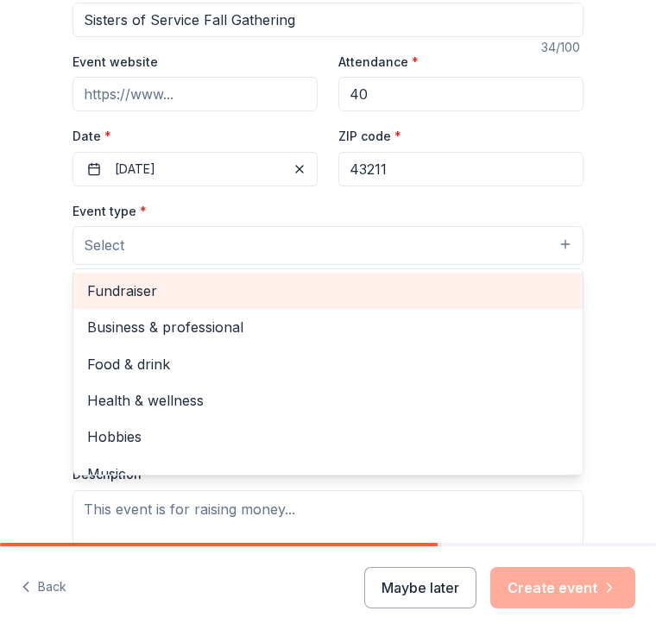
click at [149, 300] on span "Fundraiser" at bounding box center [328, 291] width 482 height 22
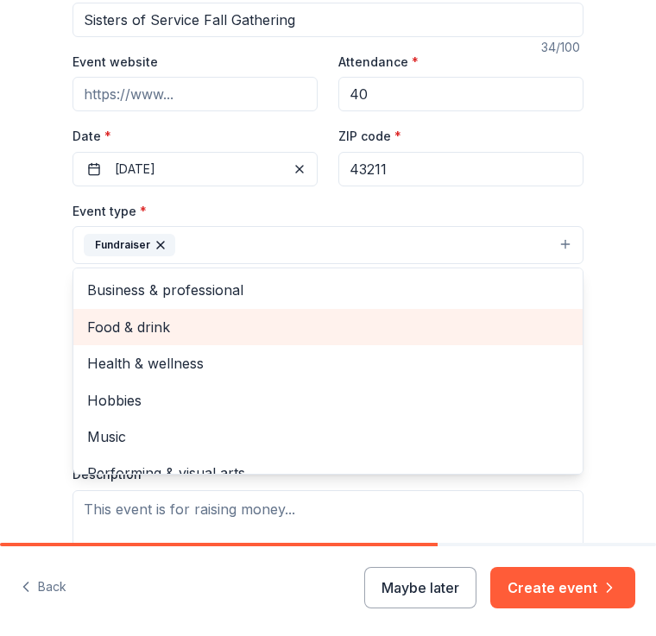
click at [149, 340] on div "Food & drink" at bounding box center [327, 327] width 509 height 36
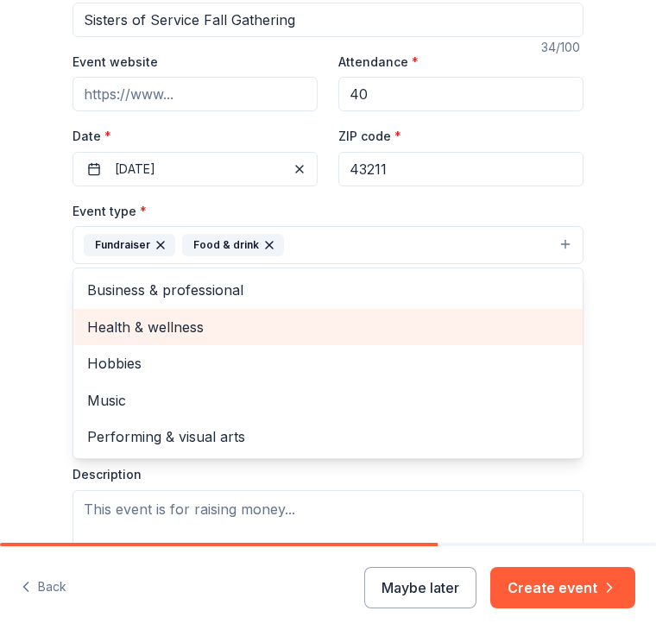
click at [178, 320] on span "Health & wellness" at bounding box center [328, 327] width 482 height 22
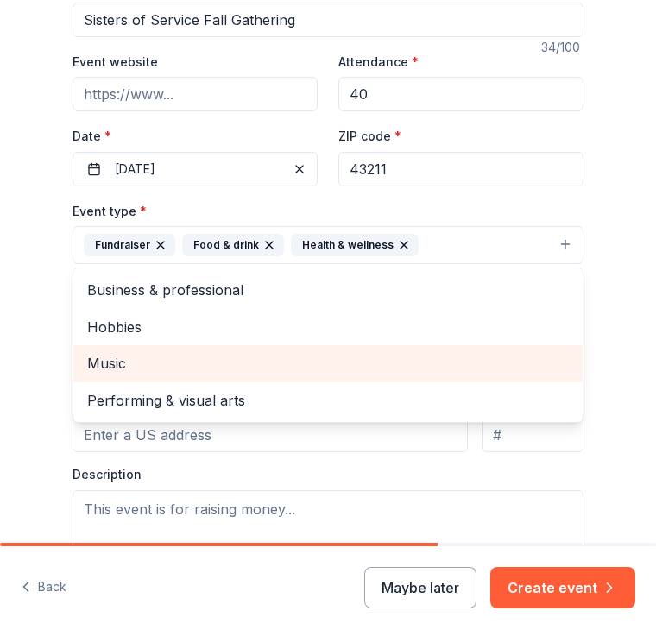
click at [107, 370] on span "Music" at bounding box center [328, 363] width 482 height 22
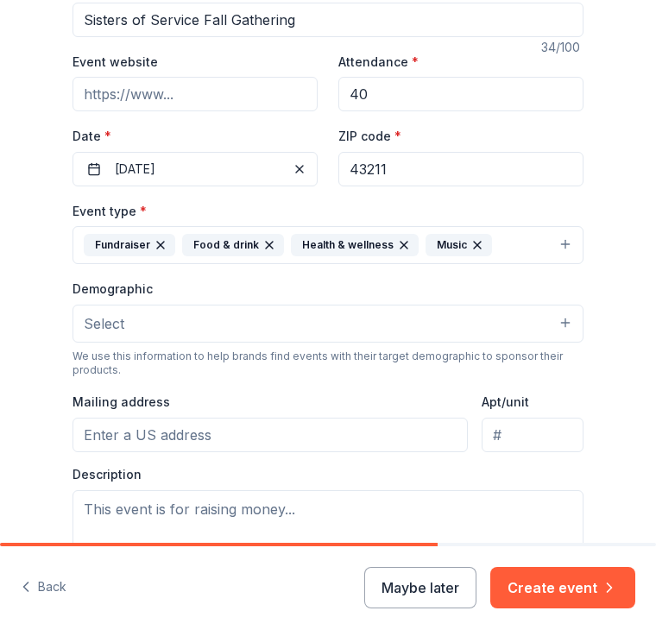
click at [447, 323] on button "Select" at bounding box center [328, 324] width 511 height 38
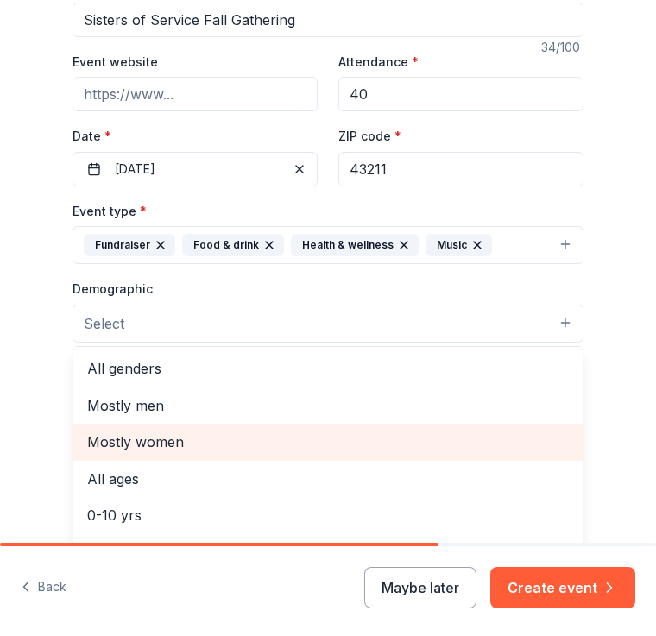
click at [166, 446] on span "Mostly women" at bounding box center [328, 442] width 482 height 22
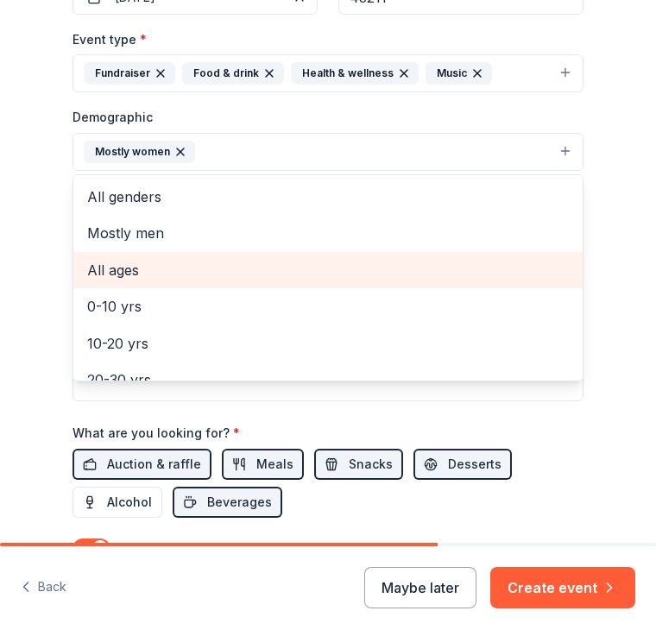
scroll to position [433, 0]
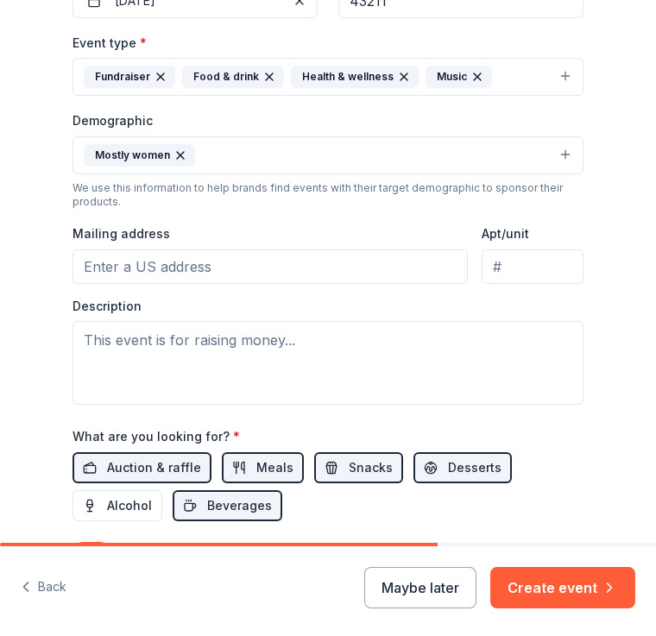
click at [274, 273] on input "Mailing address" at bounding box center [270, 267] width 395 height 35
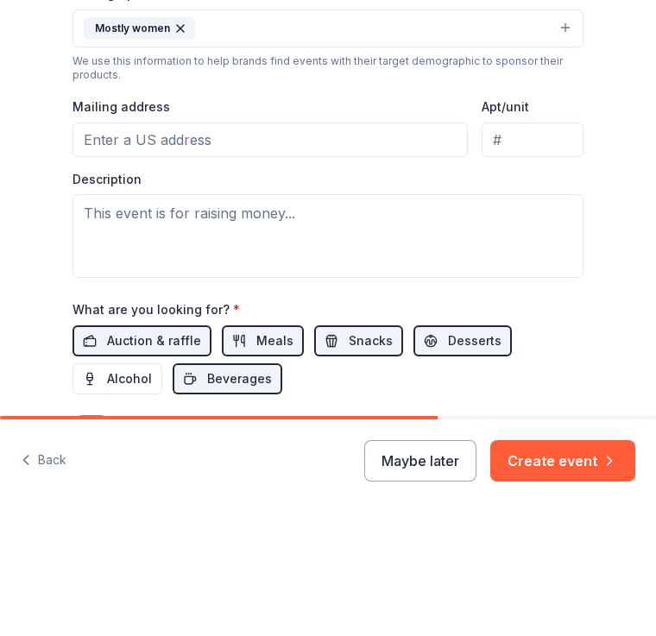
type input "[STREET_ADDRESS]"
type input "E"
click at [487, 250] on input "E" at bounding box center [533, 267] width 102 height 35
type input "#E"
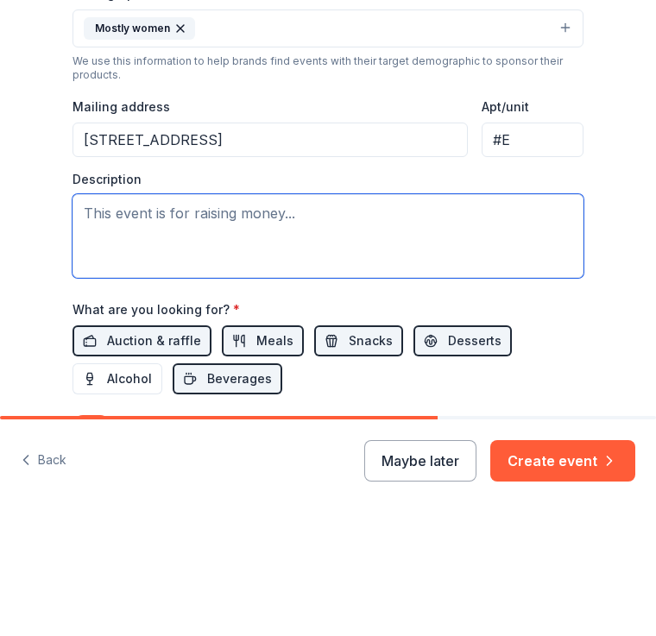
click at [310, 321] on textarea at bounding box center [328, 363] width 511 height 84
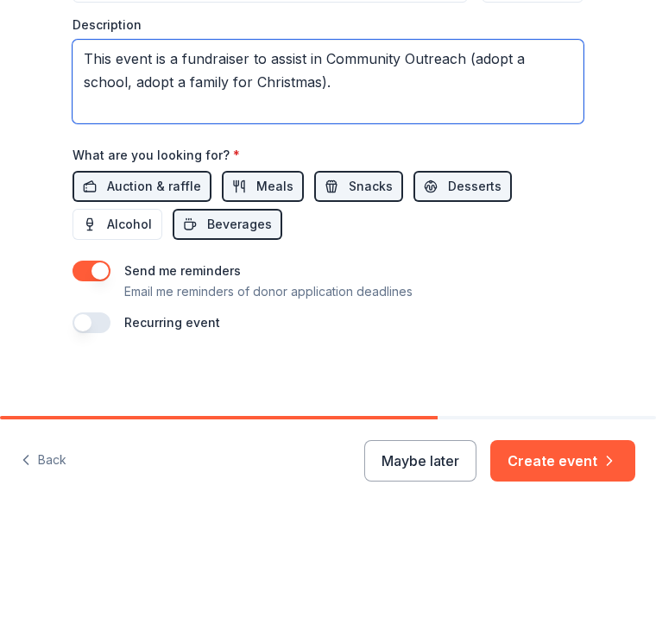
scroll to position [590, 0]
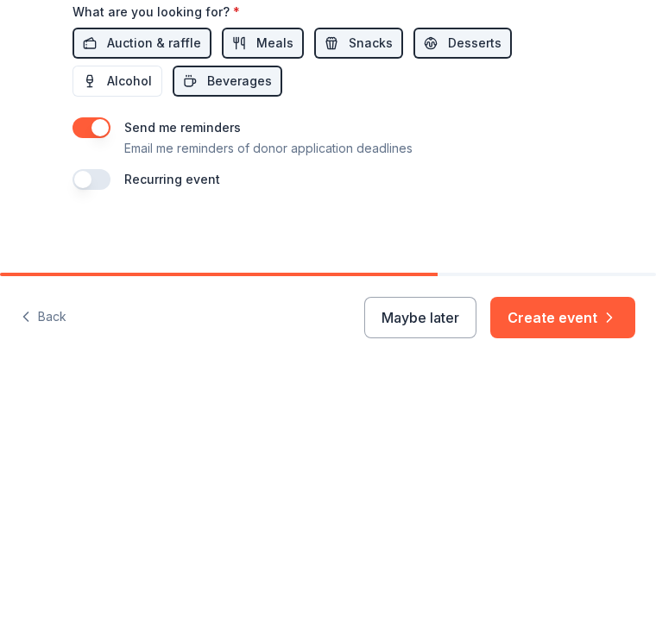
click at [80, 439] on button "button" at bounding box center [92, 449] width 38 height 21
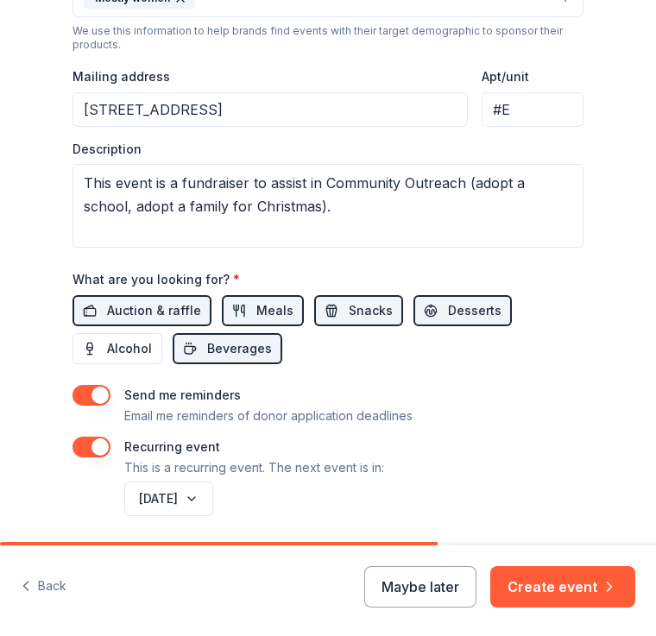
click at [213, 500] on button "[DATE]" at bounding box center [168, 500] width 89 height 35
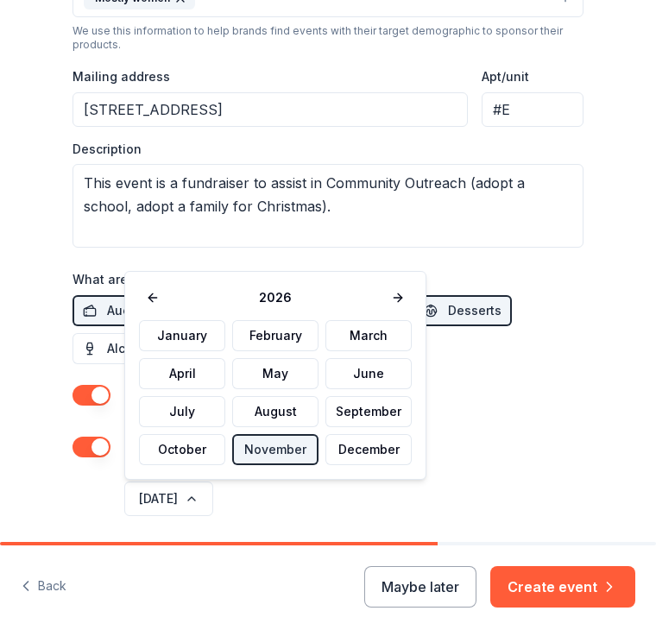
click at [259, 372] on button "May" at bounding box center [275, 374] width 86 height 31
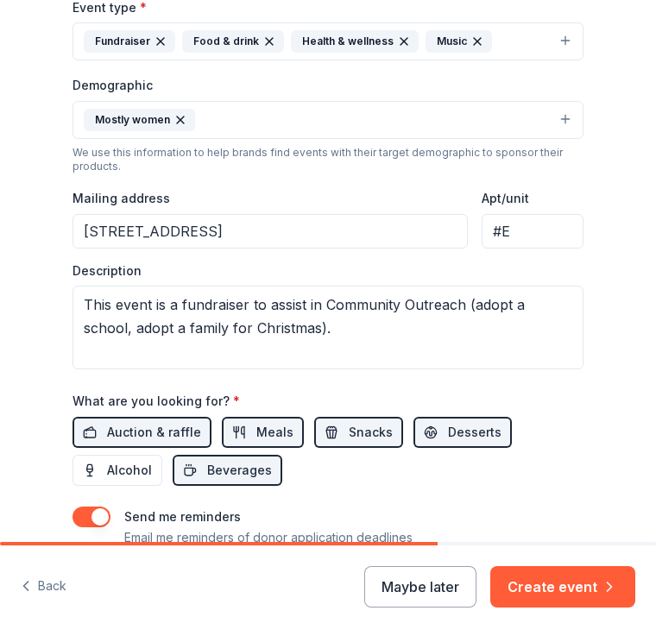
scroll to position [473, 0]
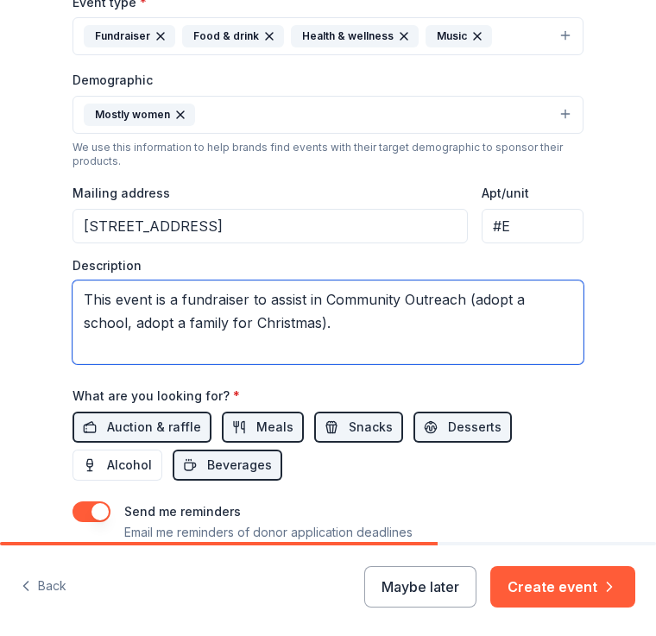
click at [312, 331] on textarea "This event is a fundraiser to assist in Community Outreach (adopt a school, ado…" at bounding box center [328, 323] width 511 height 84
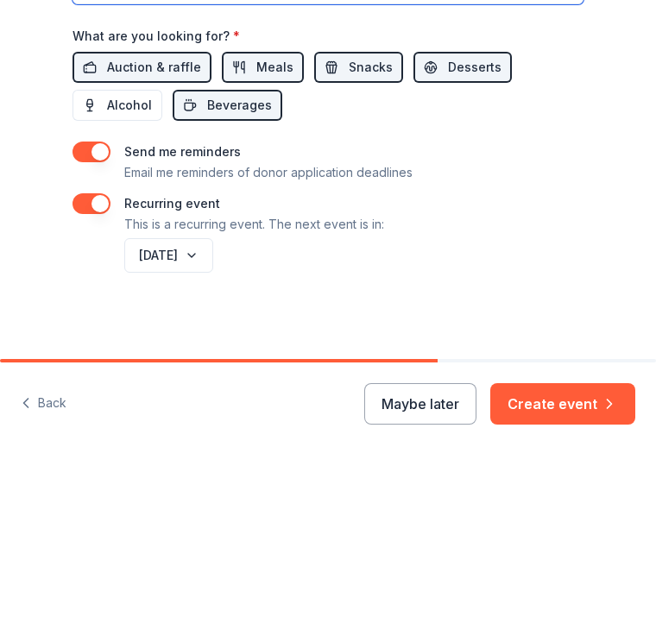
scroll to position [652, 0]
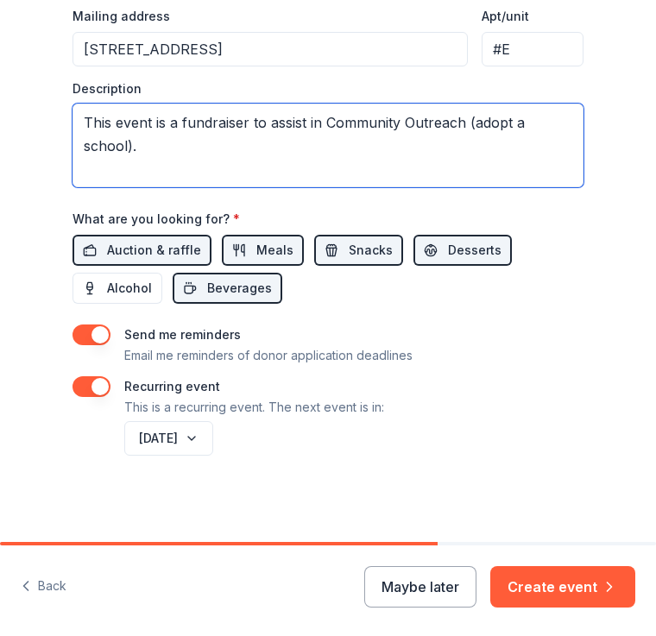
type textarea "This event is a fundraiser to assist in Community Outreach (adopt a school)."
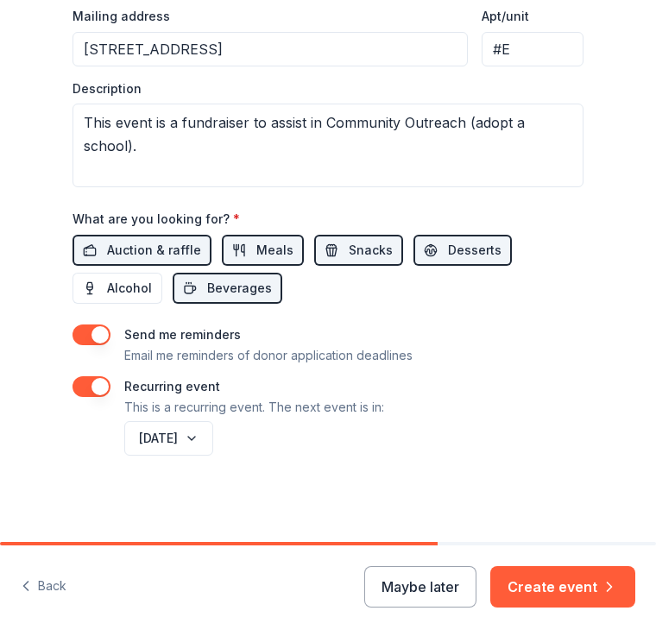
click at [586, 587] on button "Create event" at bounding box center [562, 587] width 145 height 41
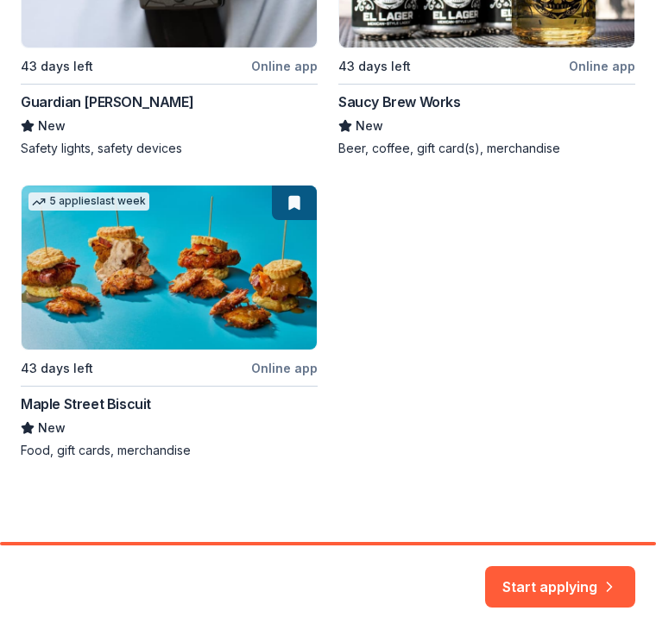
scroll to position [791, 0]
click at [566, 596] on button "Start applying" at bounding box center [560, 577] width 150 height 41
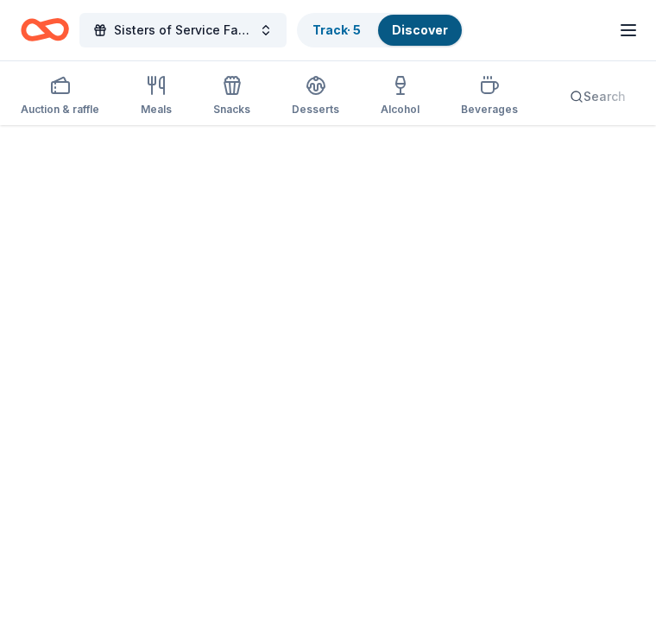
scroll to position [1, 0]
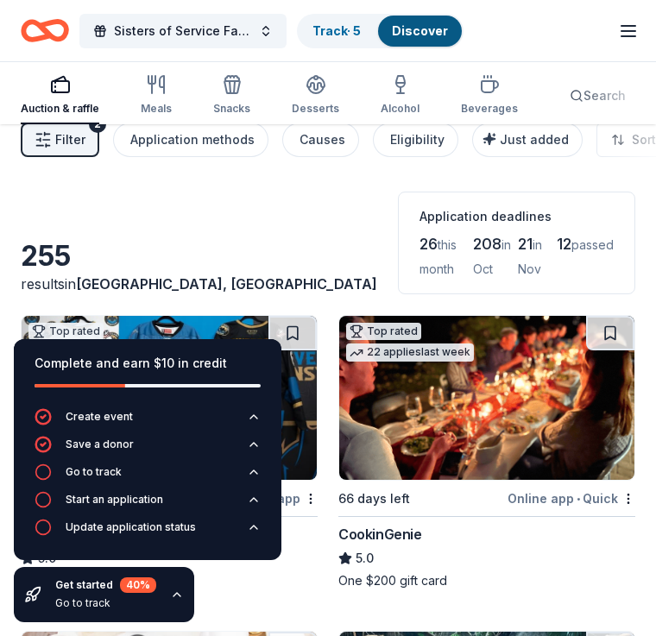
scroll to position [20, 0]
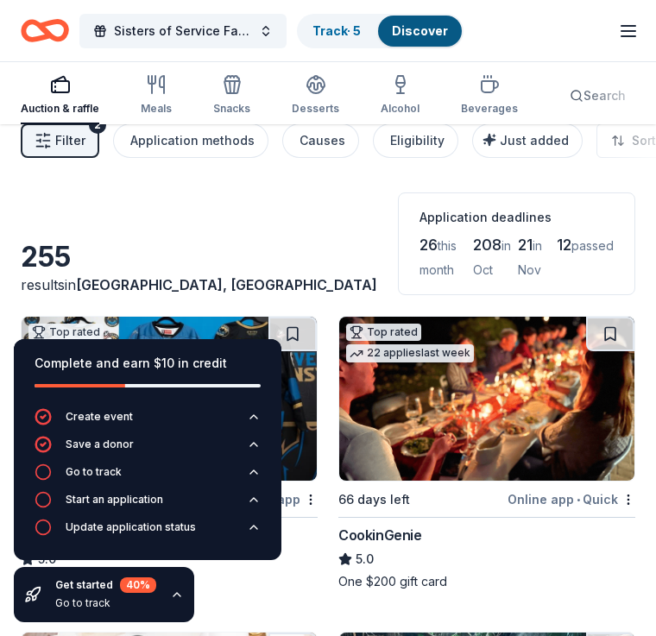
click at [420, 245] on span "this month" at bounding box center [438, 257] width 37 height 39
click at [199, 142] on div "Application methods" at bounding box center [192, 140] width 124 height 21
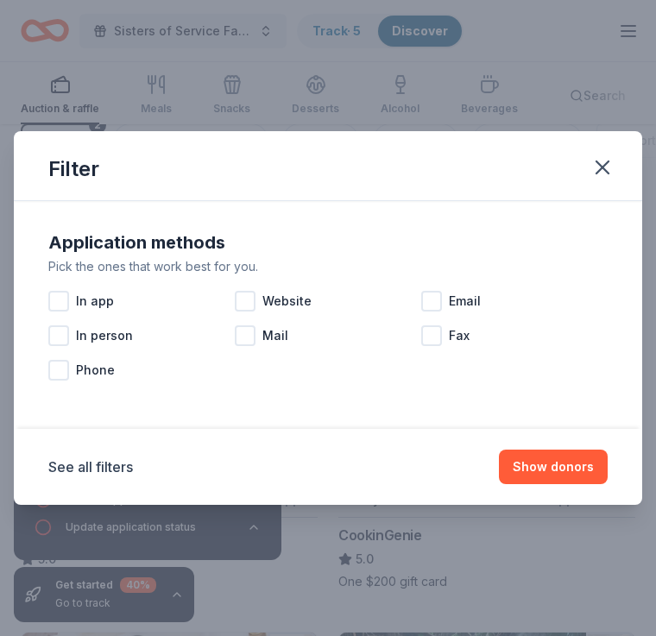
click at [66, 312] on div at bounding box center [58, 301] width 21 height 21
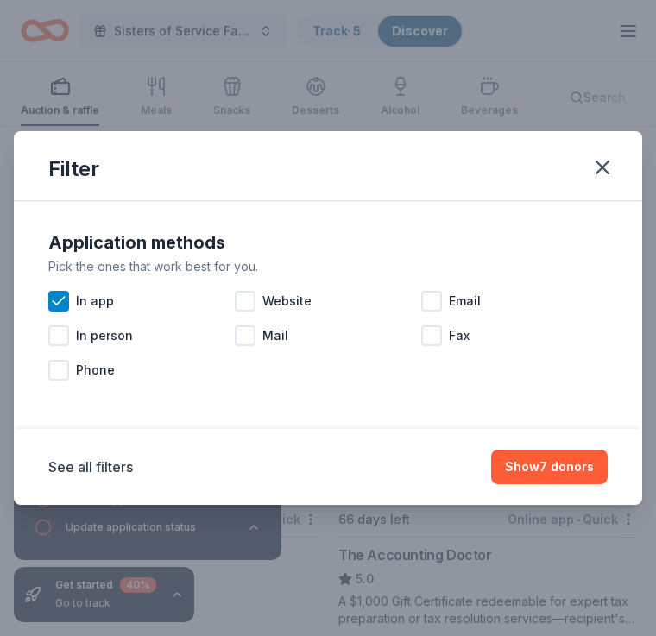
click at [437, 333] on div "Fax" at bounding box center [514, 336] width 186 height 35
click at [248, 339] on div "Mail" at bounding box center [328, 336] width 186 height 35
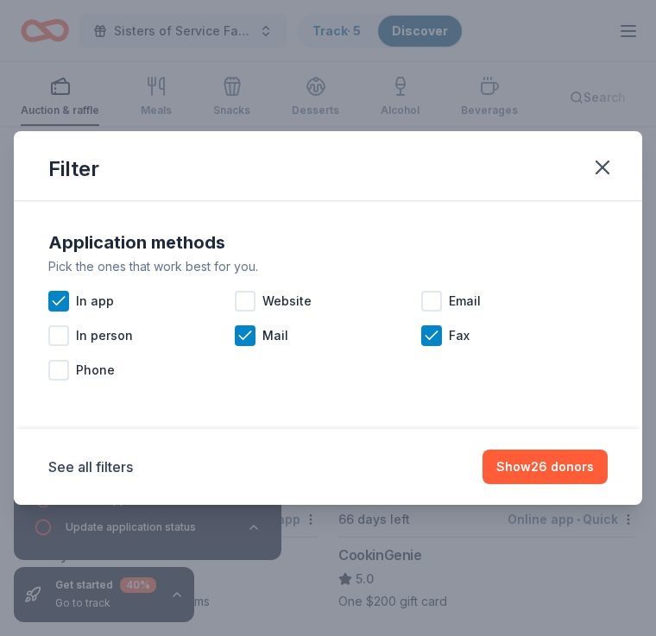
click at [435, 336] on div "Fax" at bounding box center [514, 336] width 186 height 35
click at [252, 319] on div "Website" at bounding box center [328, 301] width 186 height 35
click at [430, 319] on div "Email" at bounding box center [514, 301] width 186 height 35
click at [60, 371] on div "Phone" at bounding box center [141, 370] width 186 height 35
click at [64, 368] on div "Phone" at bounding box center [141, 370] width 186 height 35
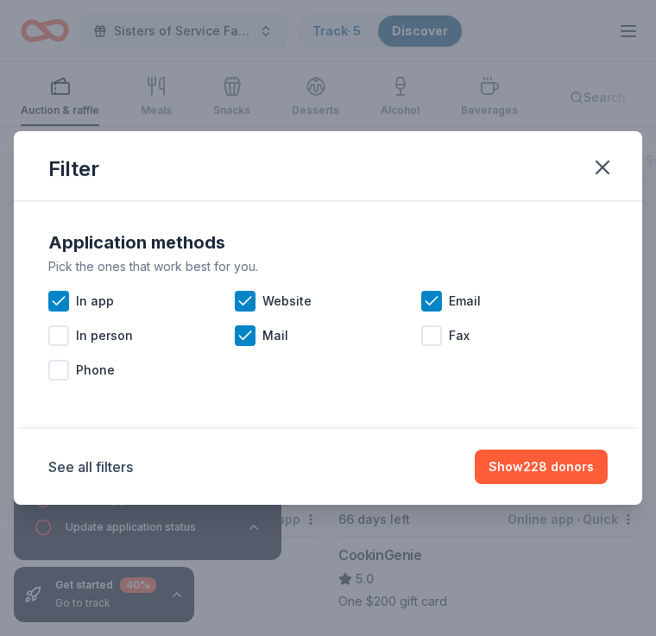
click at [66, 375] on div at bounding box center [58, 370] width 21 height 21
click at [48, 388] on div "Phone" at bounding box center [141, 370] width 186 height 35
click at [66, 416] on div "Application methods Pick the ones that work best for you. In app Website Email …" at bounding box center [328, 315] width 629 height 228
click at [54, 388] on div "Phone" at bounding box center [141, 370] width 186 height 35
click at [557, 505] on div "See all filters Show 249 donors" at bounding box center [328, 467] width 629 height 76
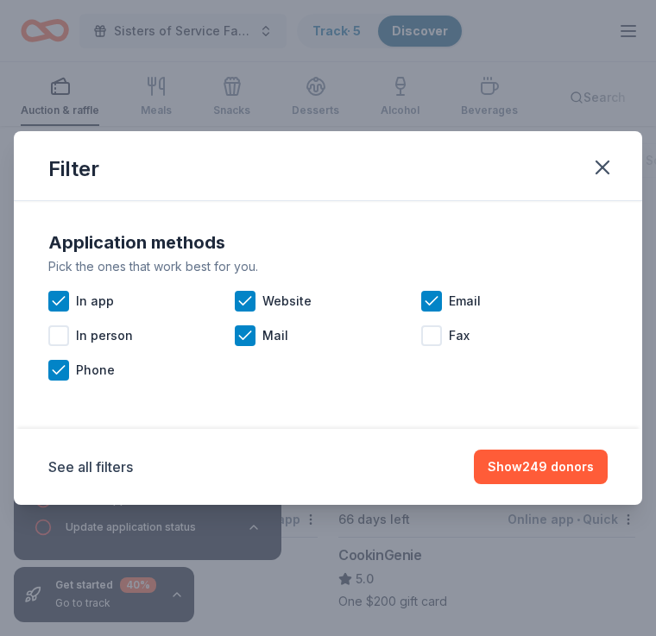
click at [553, 484] on button "Show 249 donors" at bounding box center [541, 467] width 134 height 35
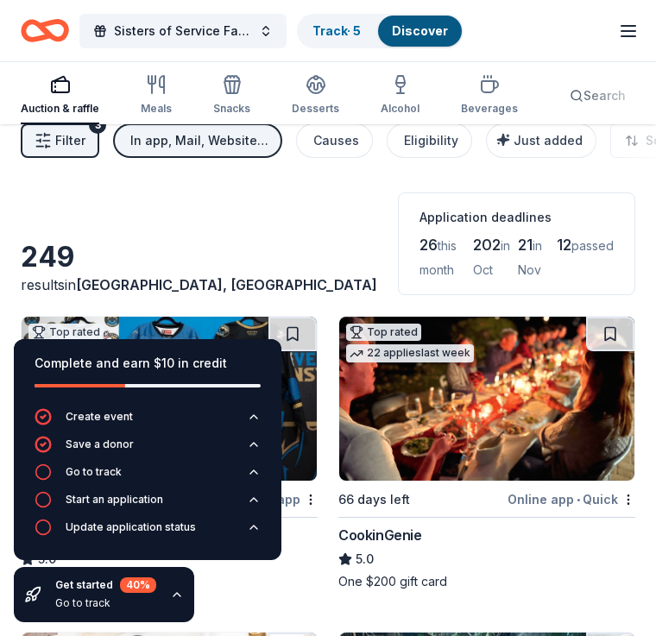
click at [525, 549] on div "5.0" at bounding box center [486, 559] width 297 height 21
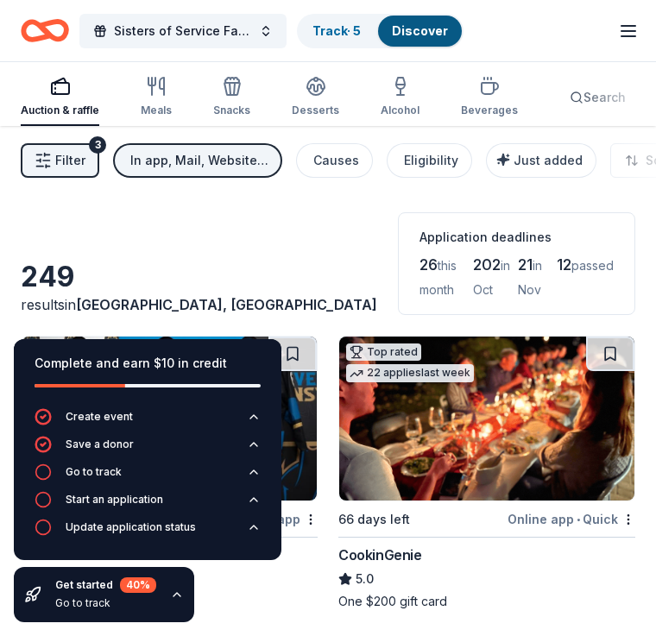
click at [167, 98] on div "Meals" at bounding box center [156, 96] width 31 height 41
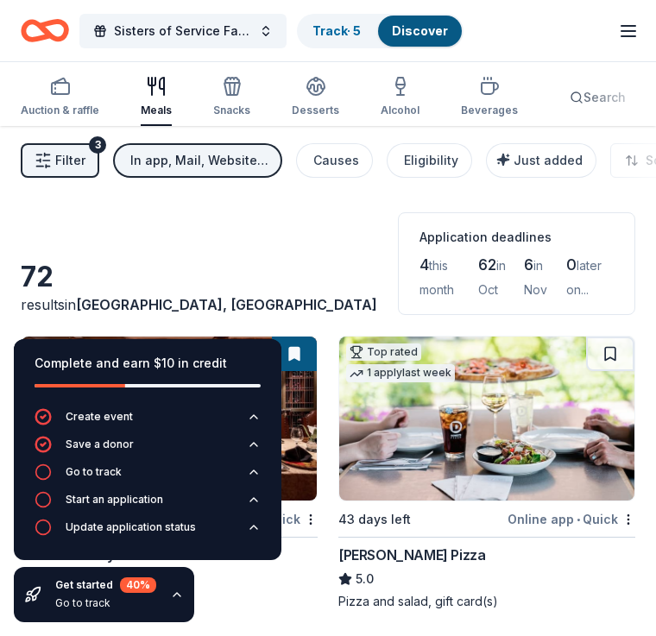
click at [63, 99] on div "Auction & raffle" at bounding box center [60, 96] width 79 height 41
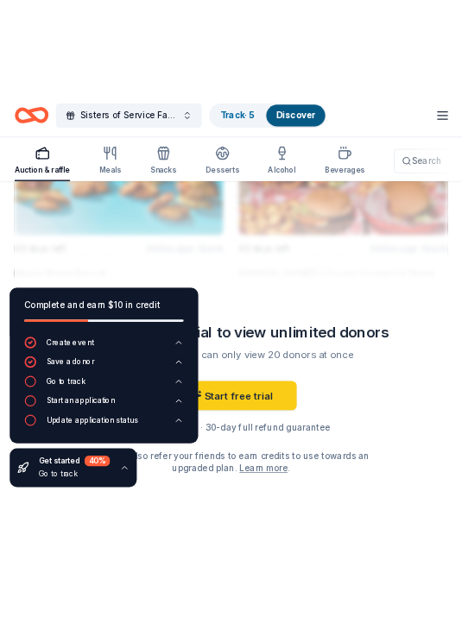
scroll to position [6789, 0]
